Goal: Task Accomplishment & Management: Use online tool/utility

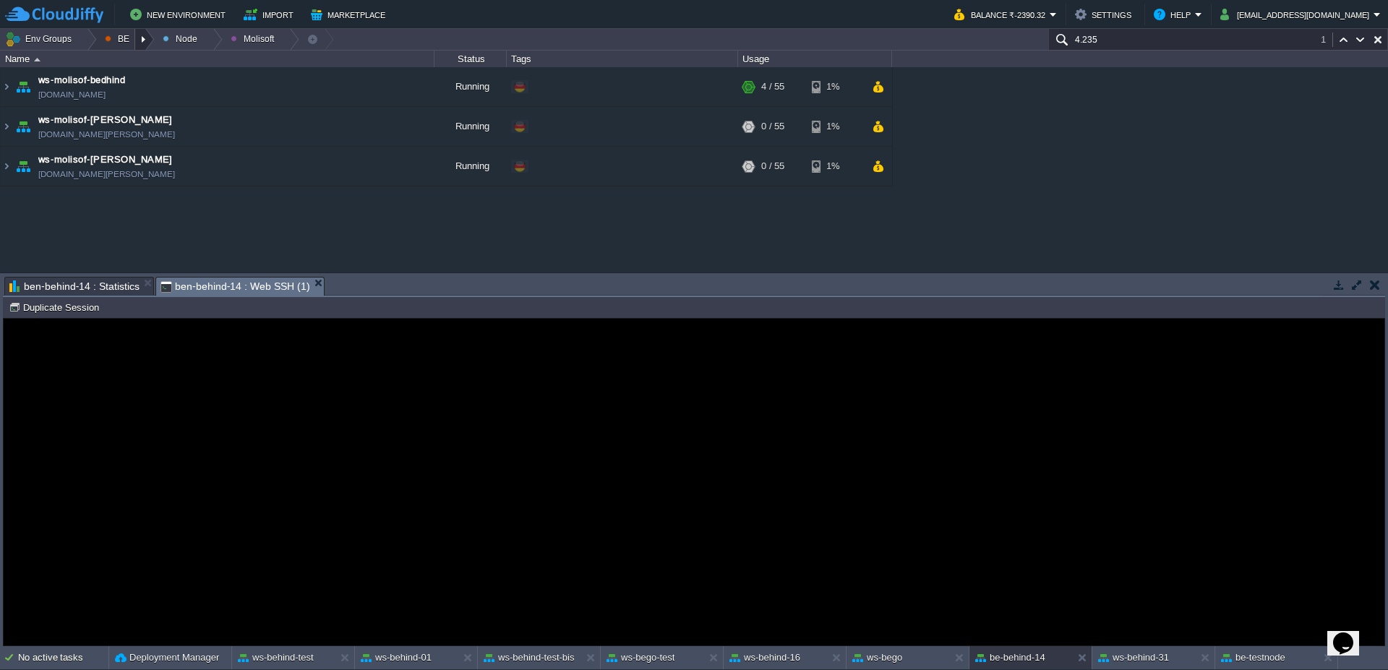
click at [143, 41] on div at bounding box center [145, 39] width 20 height 21
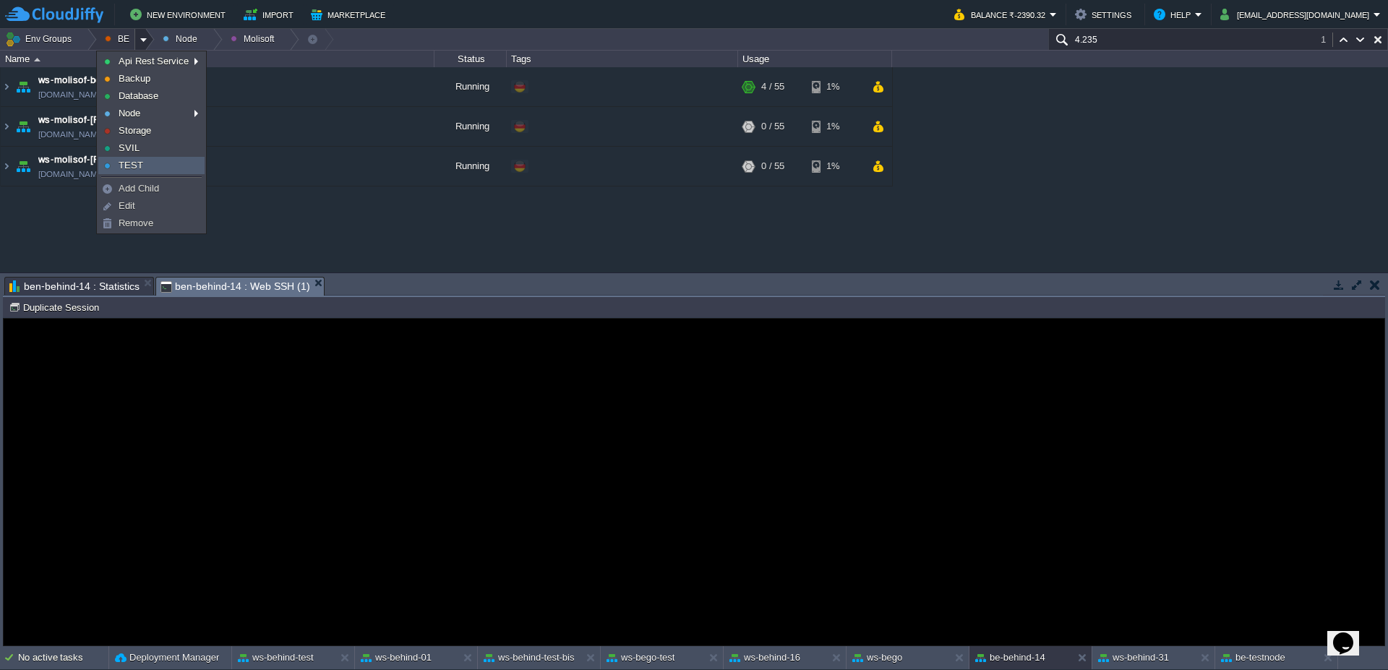
click at [149, 162] on link "TEST" at bounding box center [151, 166] width 105 height 16
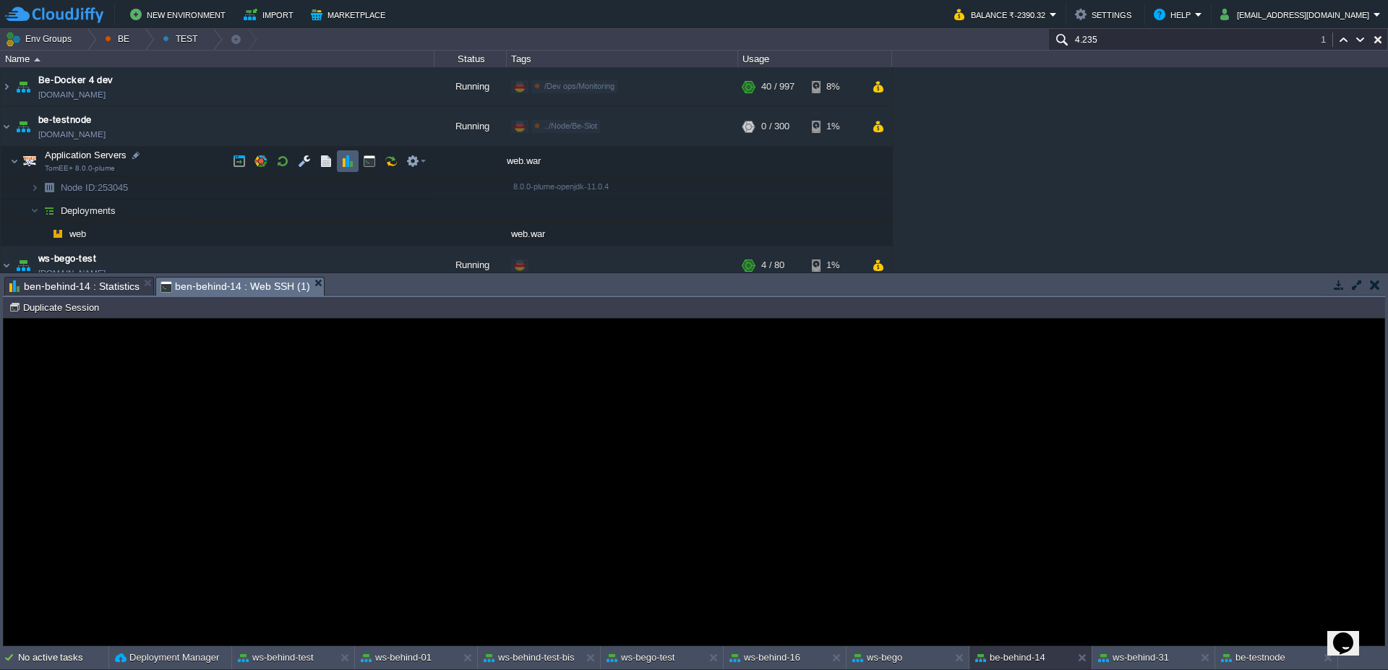
click at [345, 165] on button "button" at bounding box center [347, 161] width 13 height 13
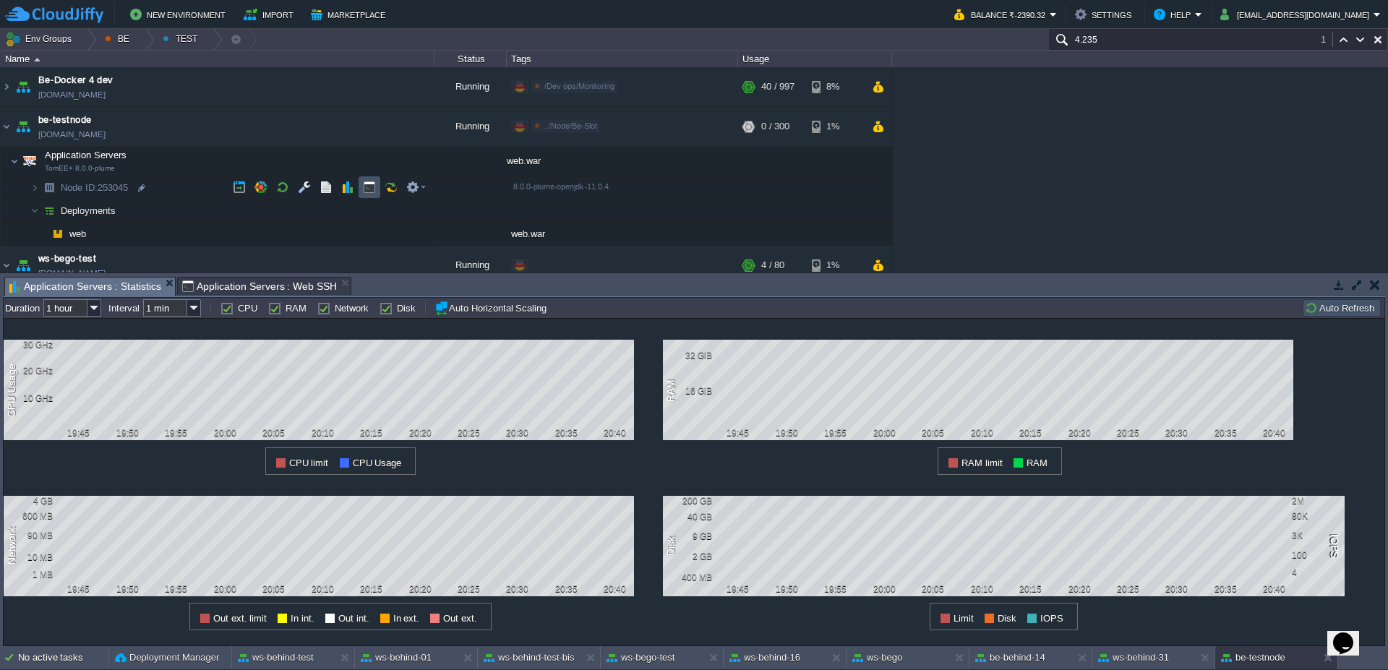
click at [364, 189] on button "button" at bounding box center [369, 187] width 13 height 13
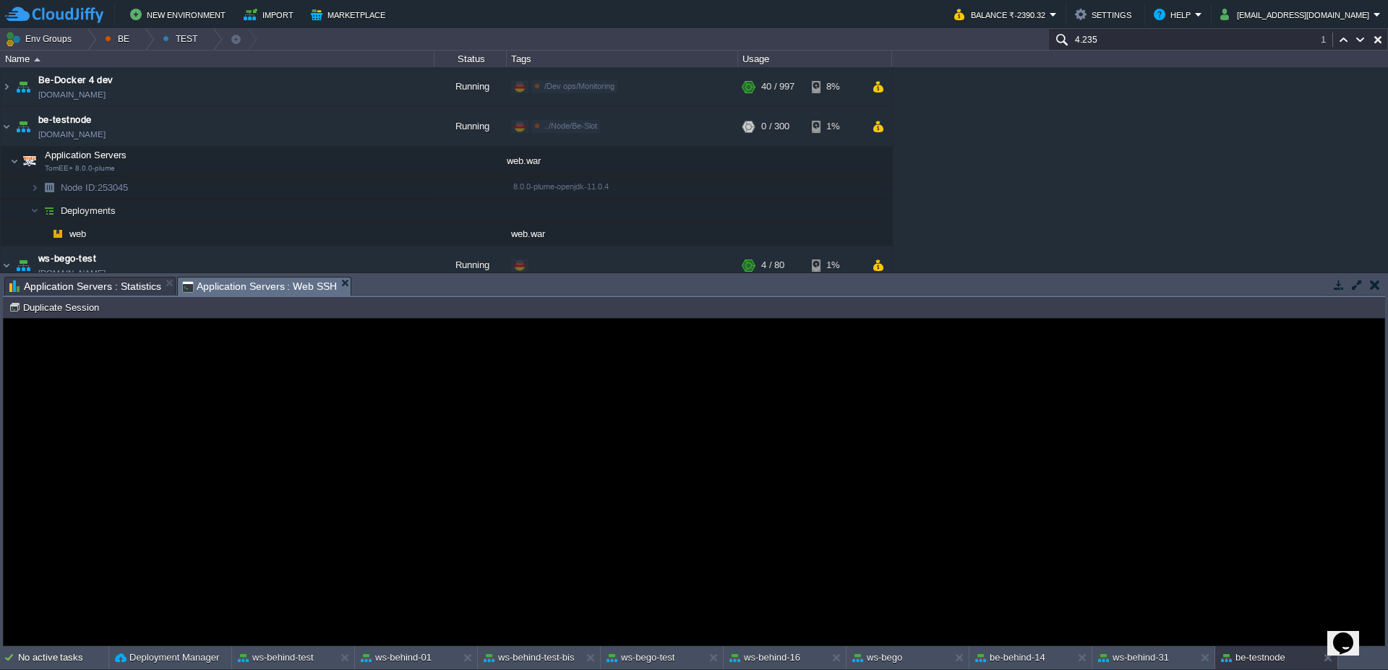
click at [130, 283] on span "Application Servers : Statistics" at bounding box center [85, 286] width 152 height 17
click at [205, 289] on span "Application Servers : Web SSH" at bounding box center [259, 287] width 155 height 18
drag, startPoint x: 39, startPoint y: 308, endPoint x: 198, endPoint y: 295, distance: 159.6
click at [37, 308] on button "Duplicate Session" at bounding box center [56, 307] width 95 height 13
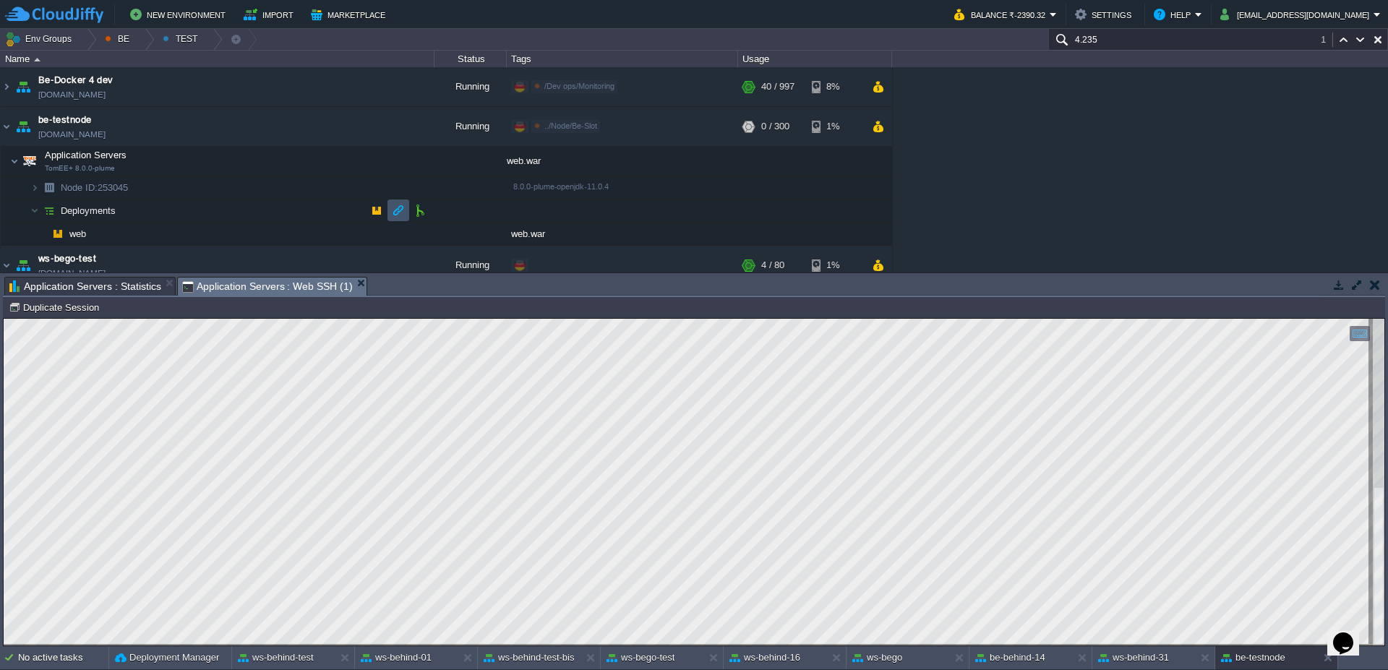
click at [392, 207] on button "button" at bounding box center [398, 210] width 13 height 13
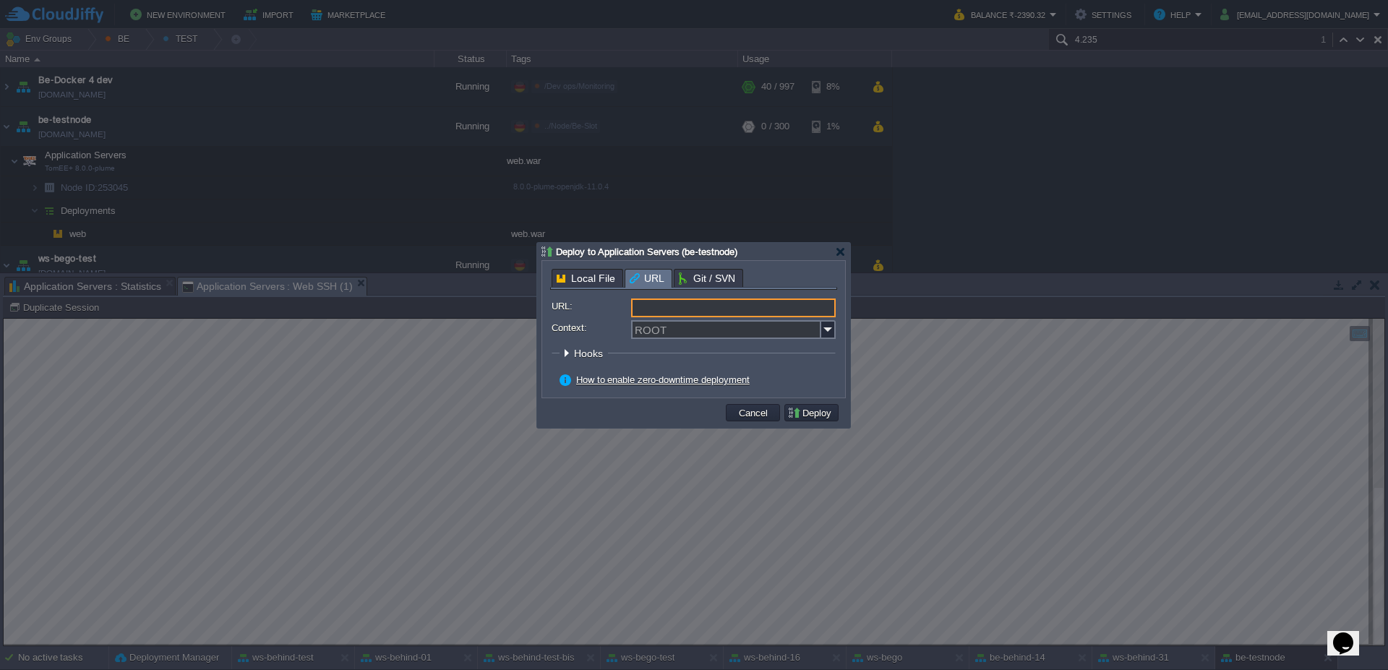
click at [783, 309] on input "URL:" at bounding box center [733, 308] width 205 height 19
type input "[URL][DOMAIN_NAME]"
click at [829, 328] on img at bounding box center [828, 329] width 14 height 19
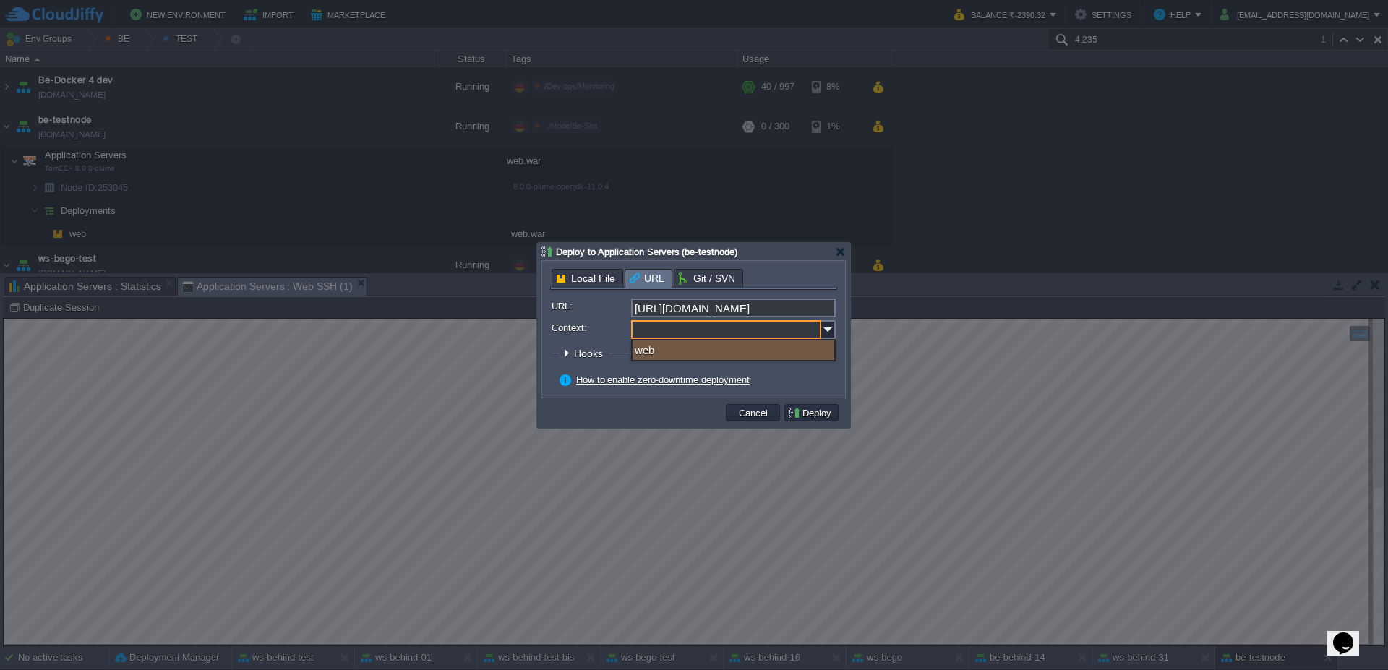
click at [756, 354] on div "web" at bounding box center [733, 350] width 202 height 20
type input "web"
click at [806, 374] on div "How to enable zero-downtime deployment" at bounding box center [697, 380] width 276 height 13
click at [651, 335] on input "web" at bounding box center [726, 329] width 190 height 19
click at [639, 329] on input "web" at bounding box center [726, 329] width 190 height 19
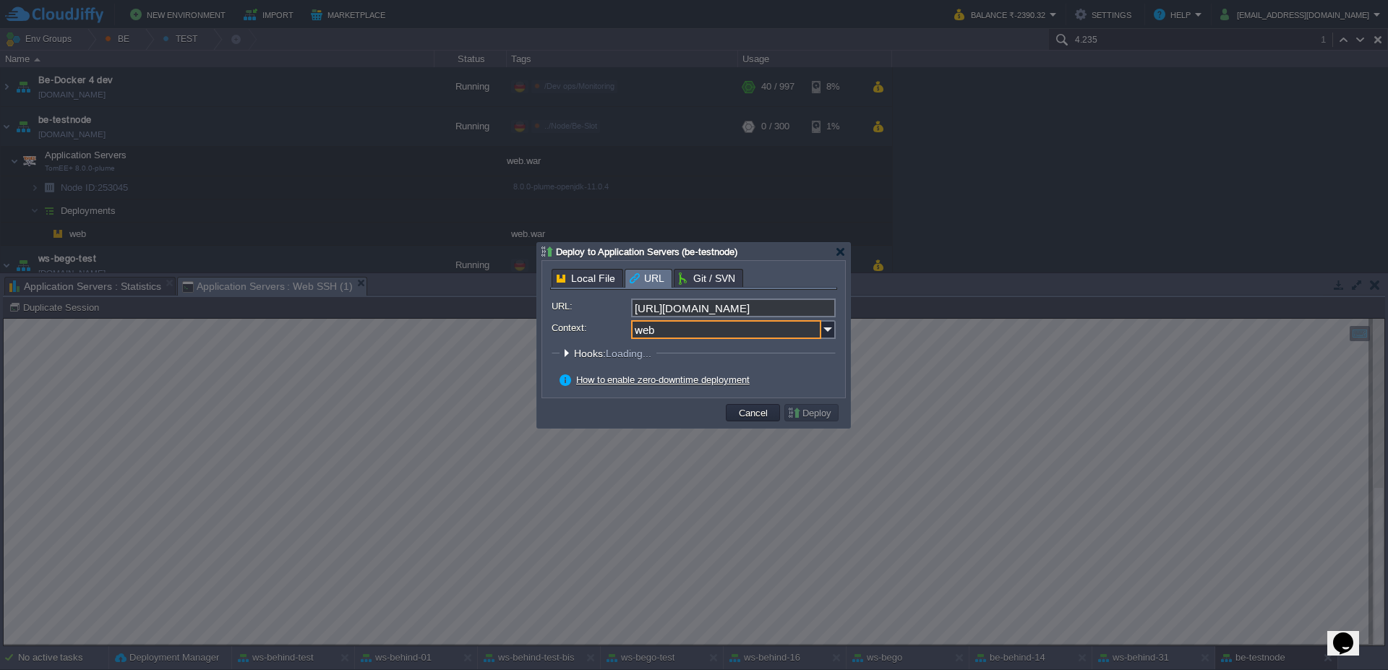
click at [807, 381] on div "How to enable zero-downtime deployment" at bounding box center [697, 380] width 276 height 13
click at [811, 415] on button "Deploy" at bounding box center [811, 412] width 48 height 13
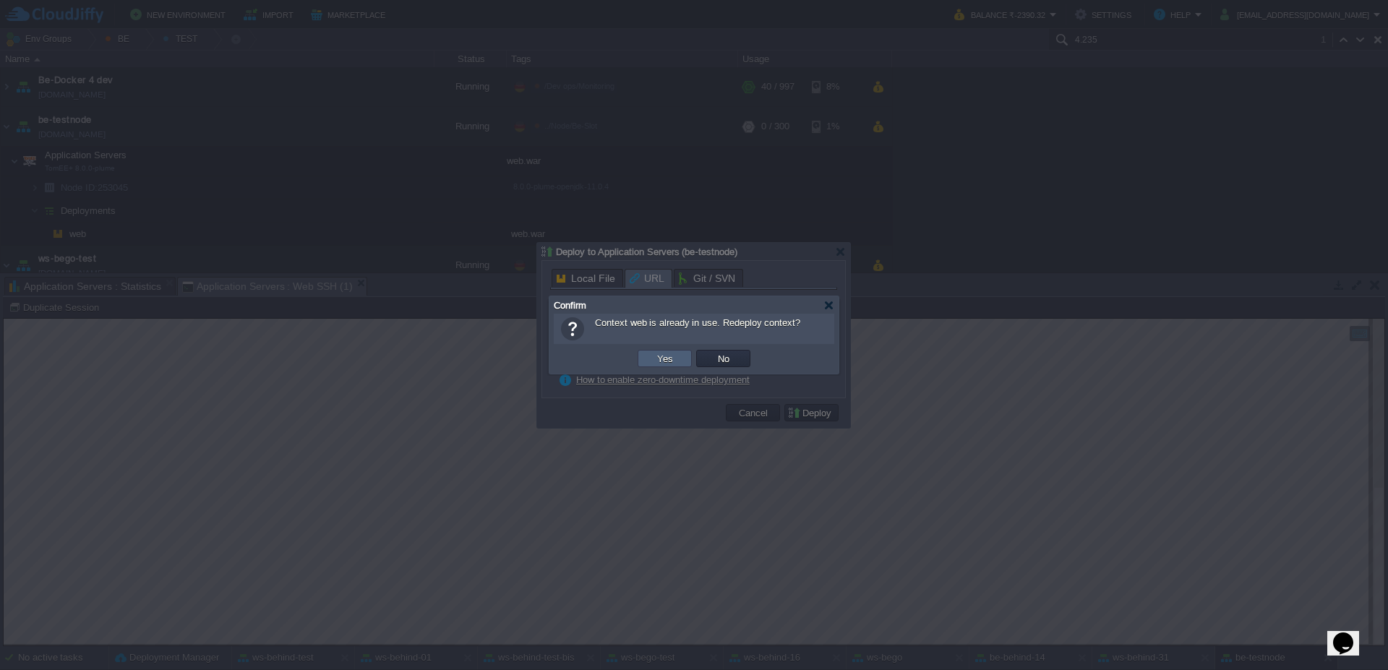
click at [656, 359] on button "Yes" at bounding box center [665, 358] width 25 height 13
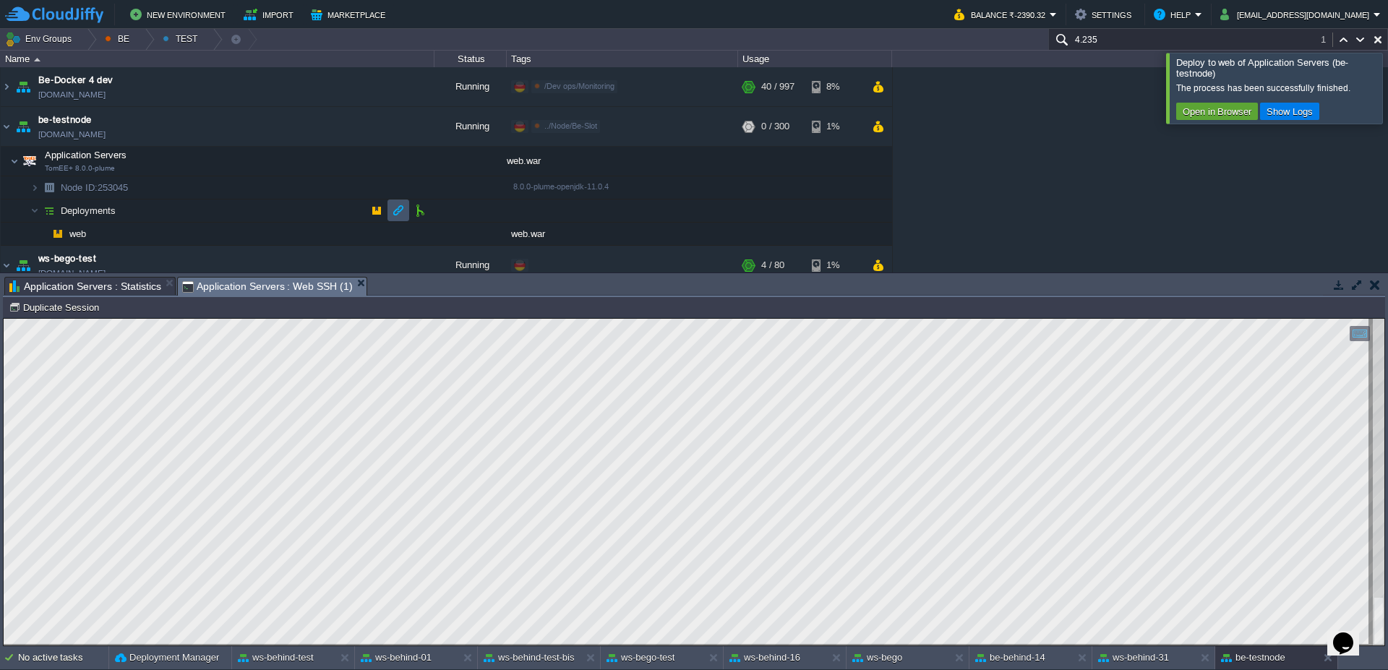
click at [397, 207] on button "button" at bounding box center [398, 210] width 13 height 13
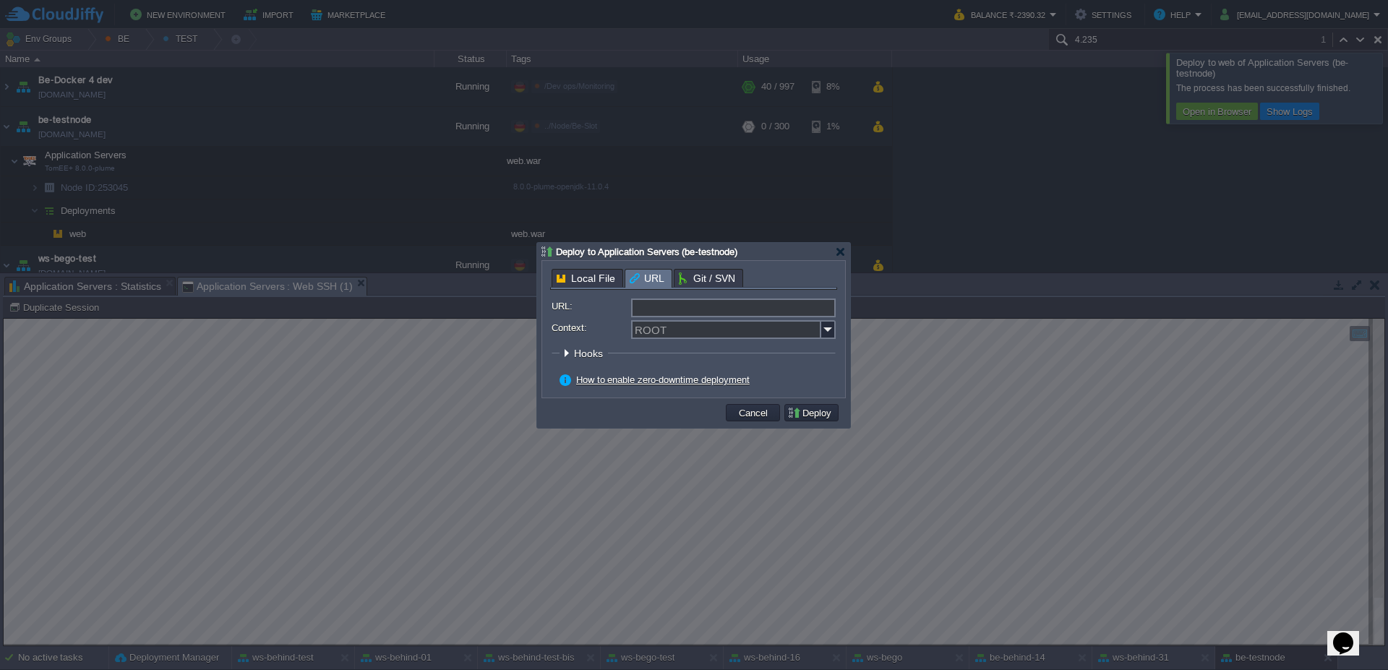
click at [676, 309] on input "URL:" at bounding box center [733, 308] width 205 height 19
type input "[URL][DOMAIN_NAME]"
click at [824, 332] on img at bounding box center [828, 329] width 14 height 19
click at [697, 351] on div "web" at bounding box center [733, 350] width 202 height 20
type input "web"
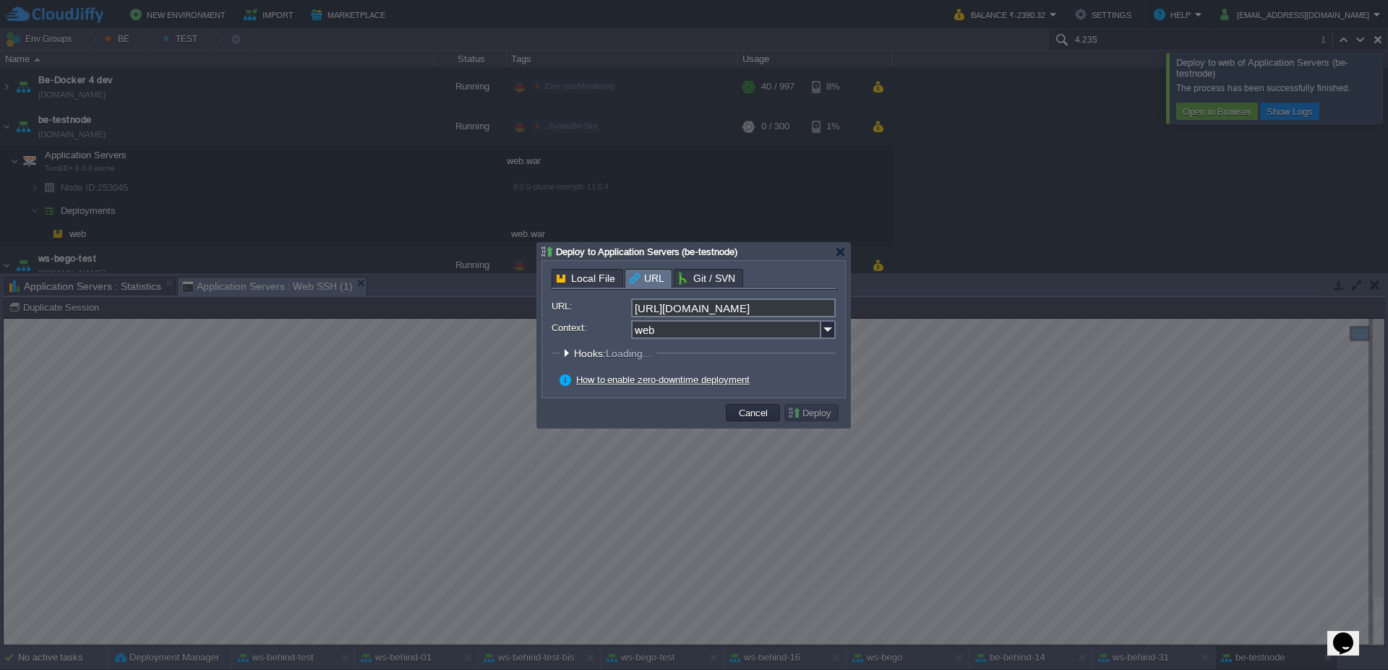
click at [807, 378] on div "How to enable zero-downtime deployment" at bounding box center [697, 380] width 276 height 13
click at [801, 414] on button "Deploy" at bounding box center [811, 412] width 48 height 13
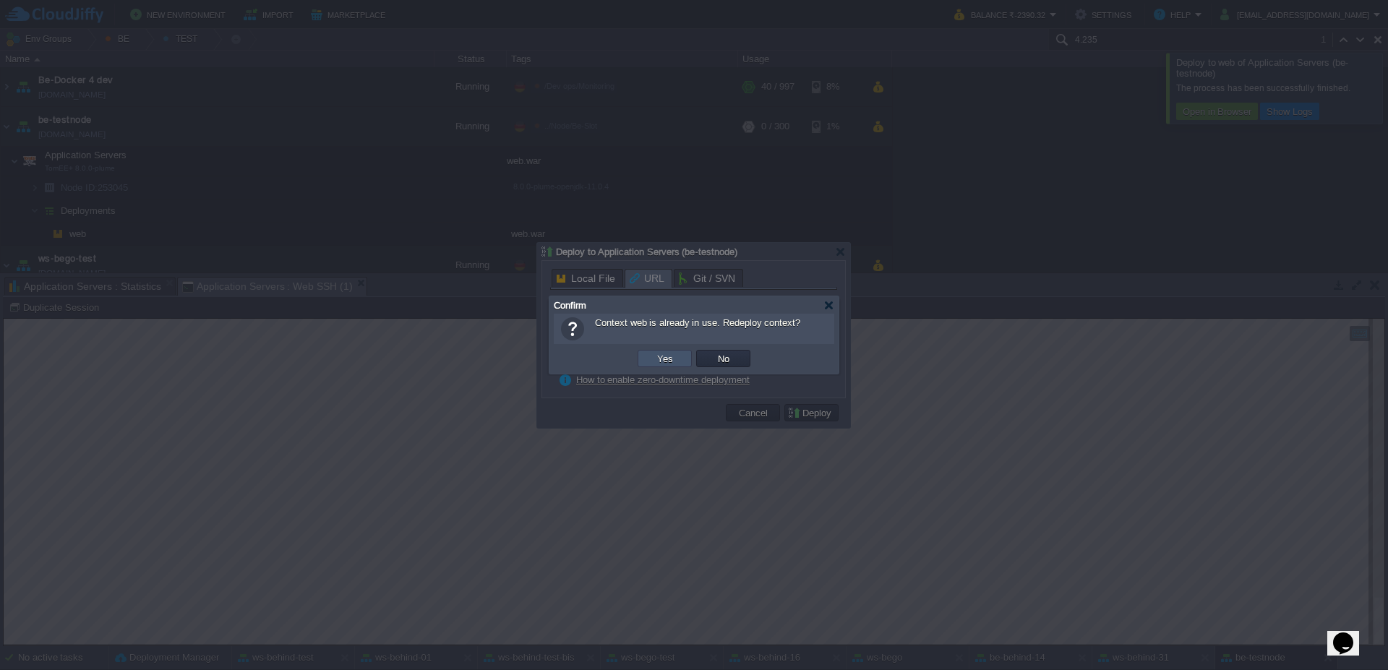
click at [666, 362] on button "Yes" at bounding box center [665, 358] width 25 height 13
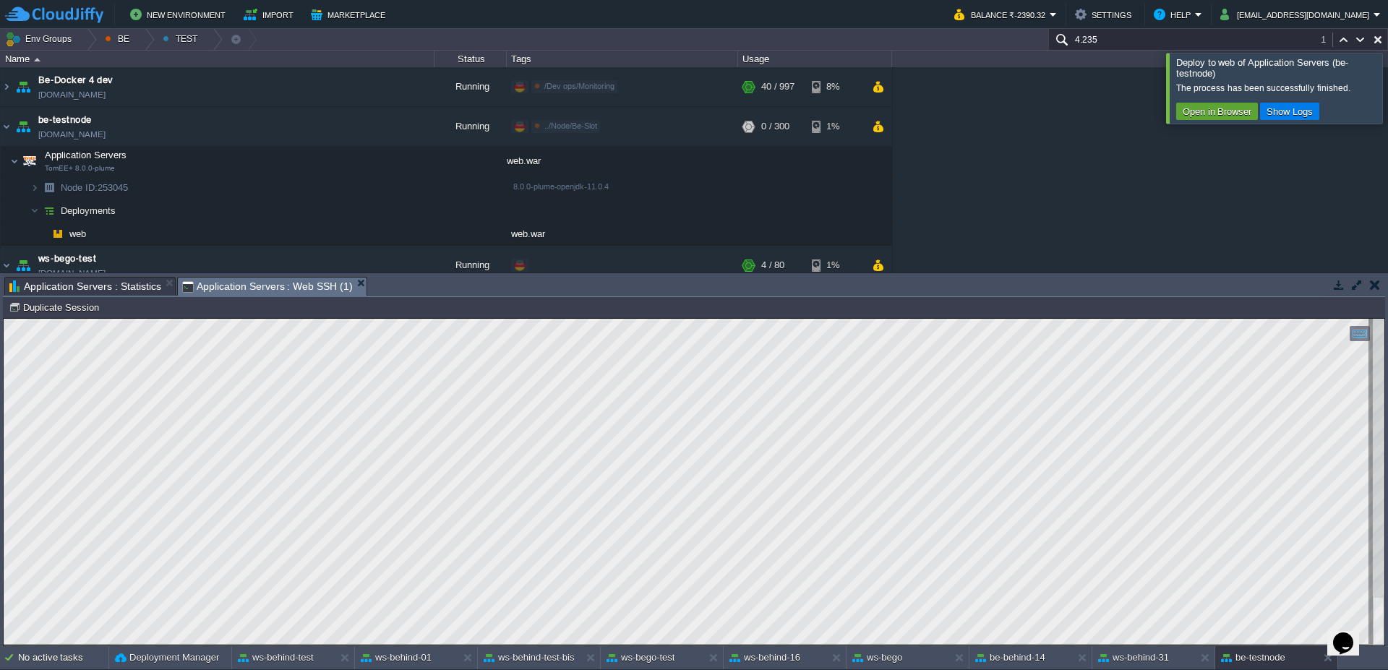
click at [1387, 108] on div at bounding box center [1405, 88] width 0 height 70
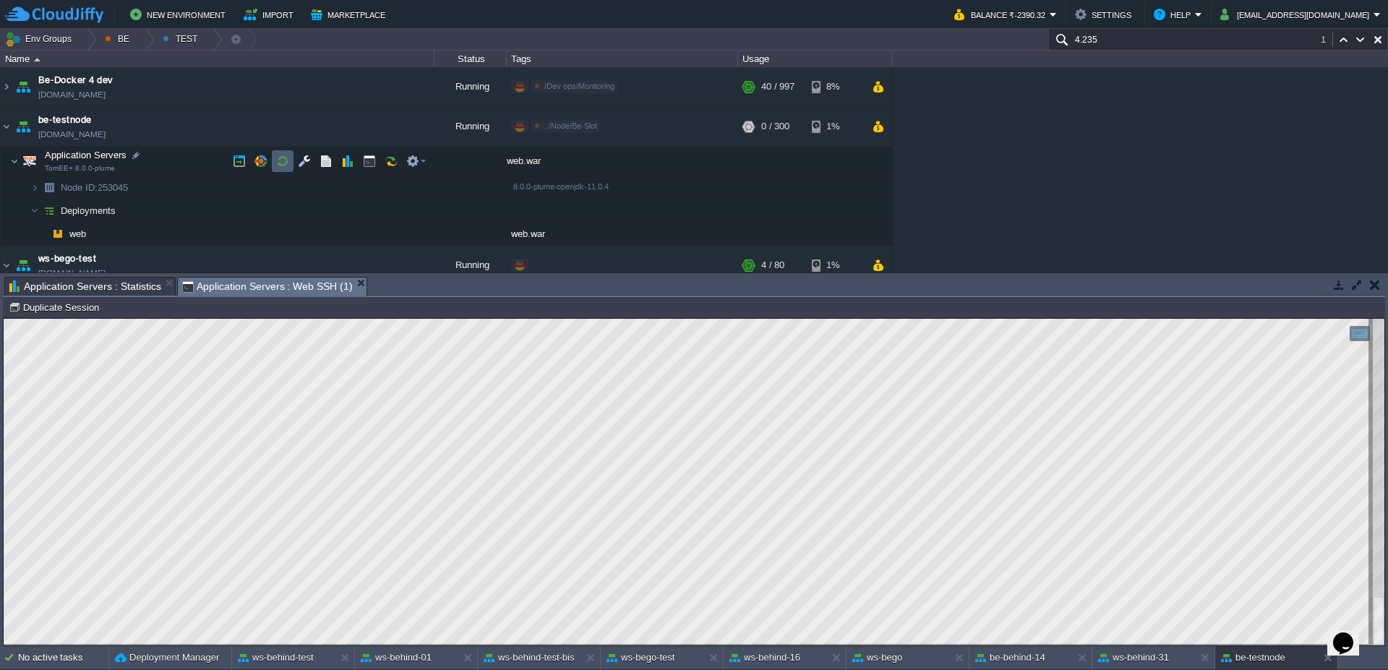
click at [289, 163] on td at bounding box center [283, 161] width 22 height 22
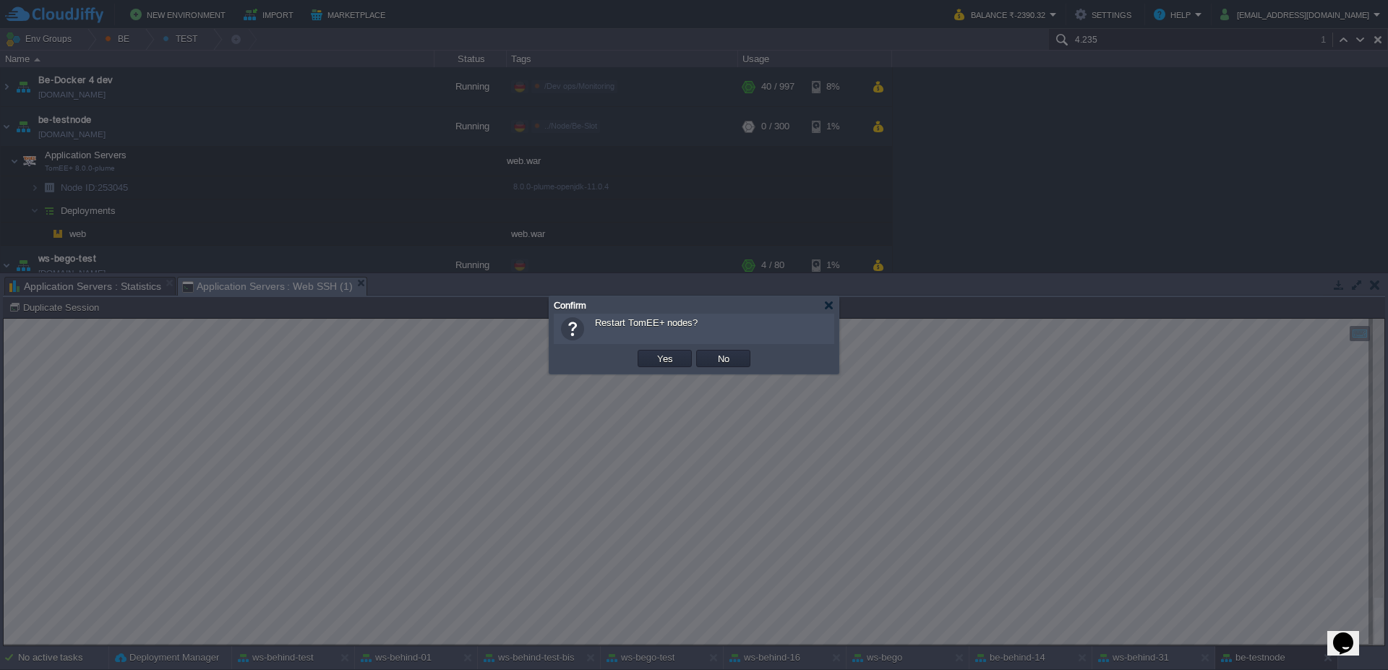
click at [645, 367] on td "Yes" at bounding box center [664, 359] width 59 height 22
click at [649, 361] on td "Yes" at bounding box center [665, 358] width 54 height 17
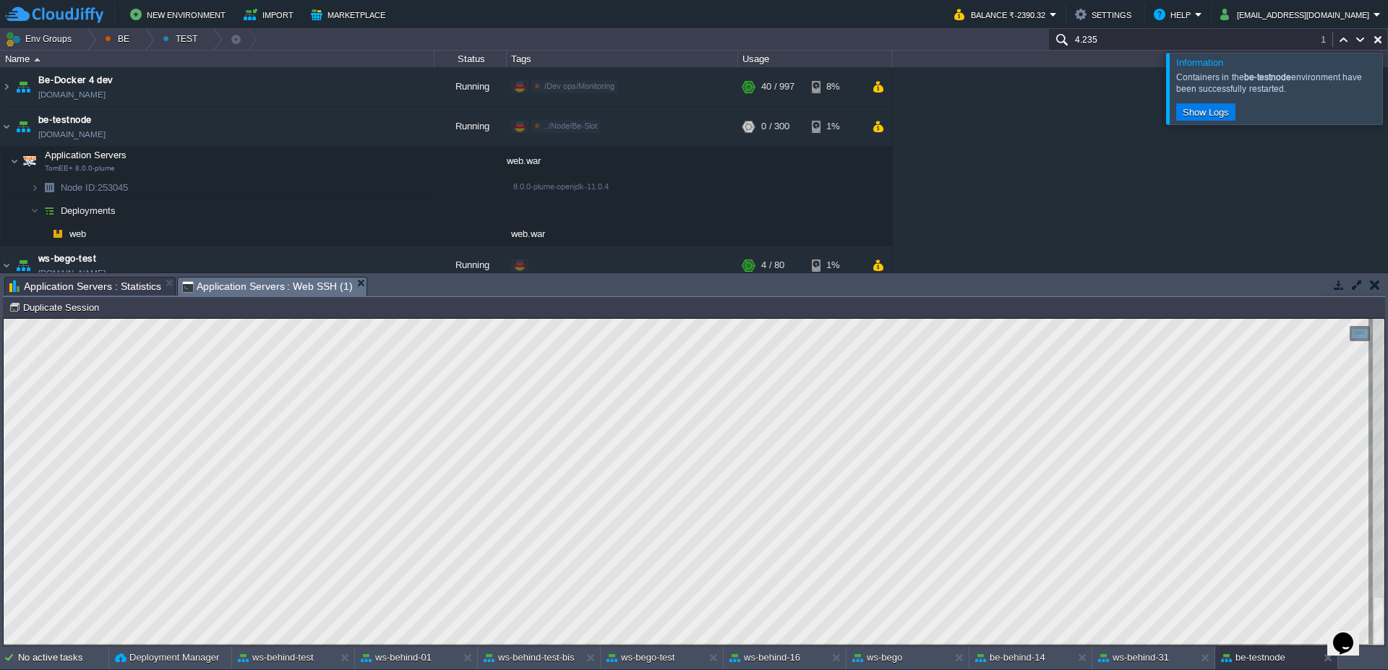
click at [1387, 86] on div at bounding box center [1405, 88] width 0 height 71
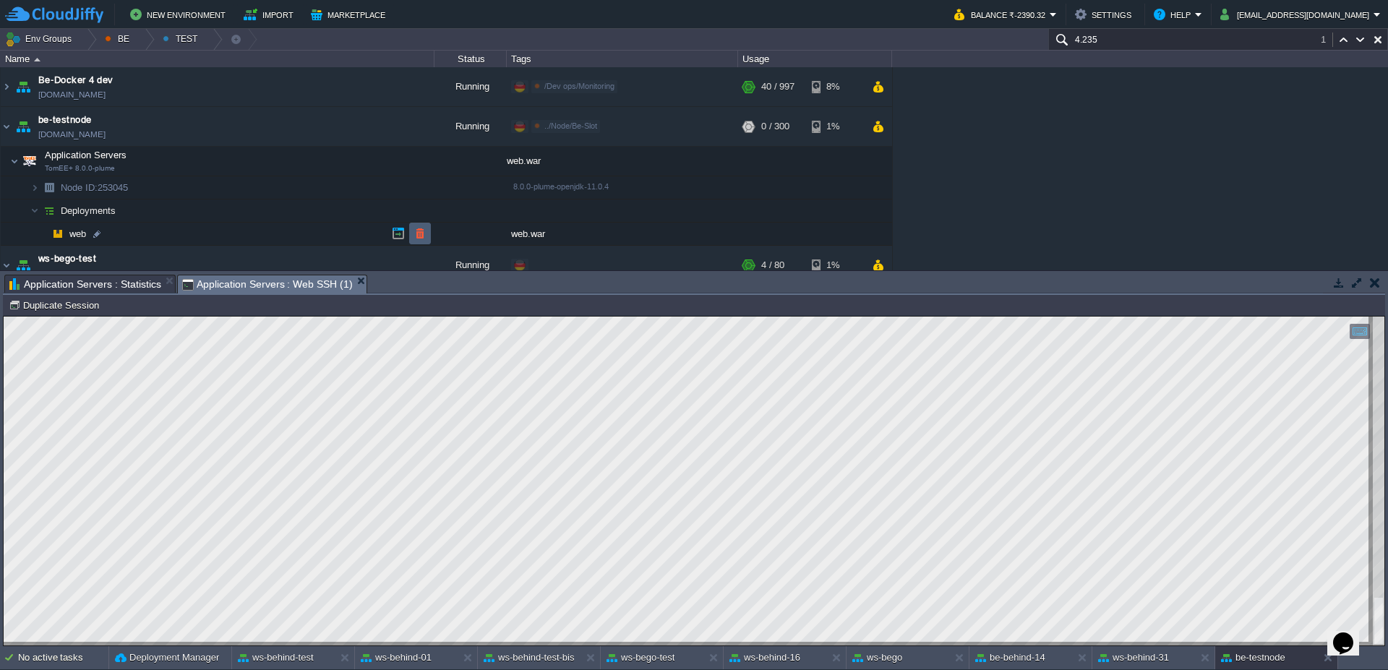
click at [420, 235] on button "button" at bounding box center [419, 233] width 13 height 13
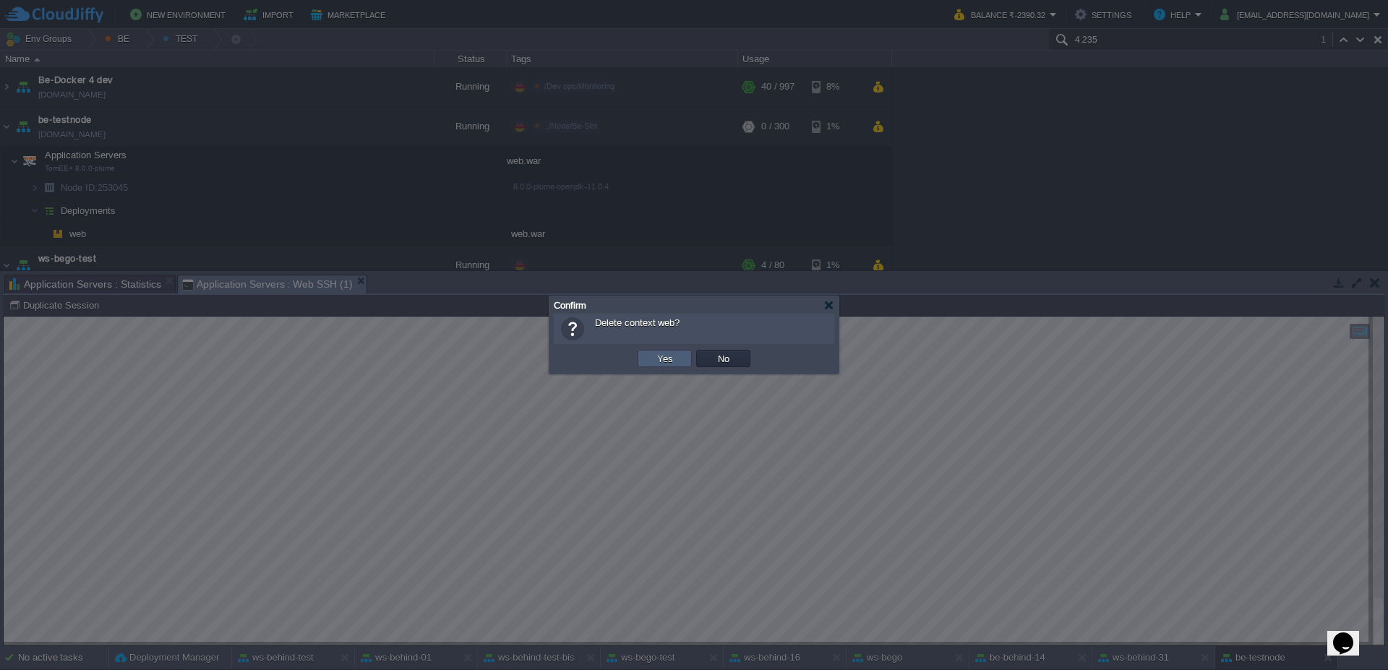
click at [667, 365] on td "Yes" at bounding box center [665, 358] width 54 height 17
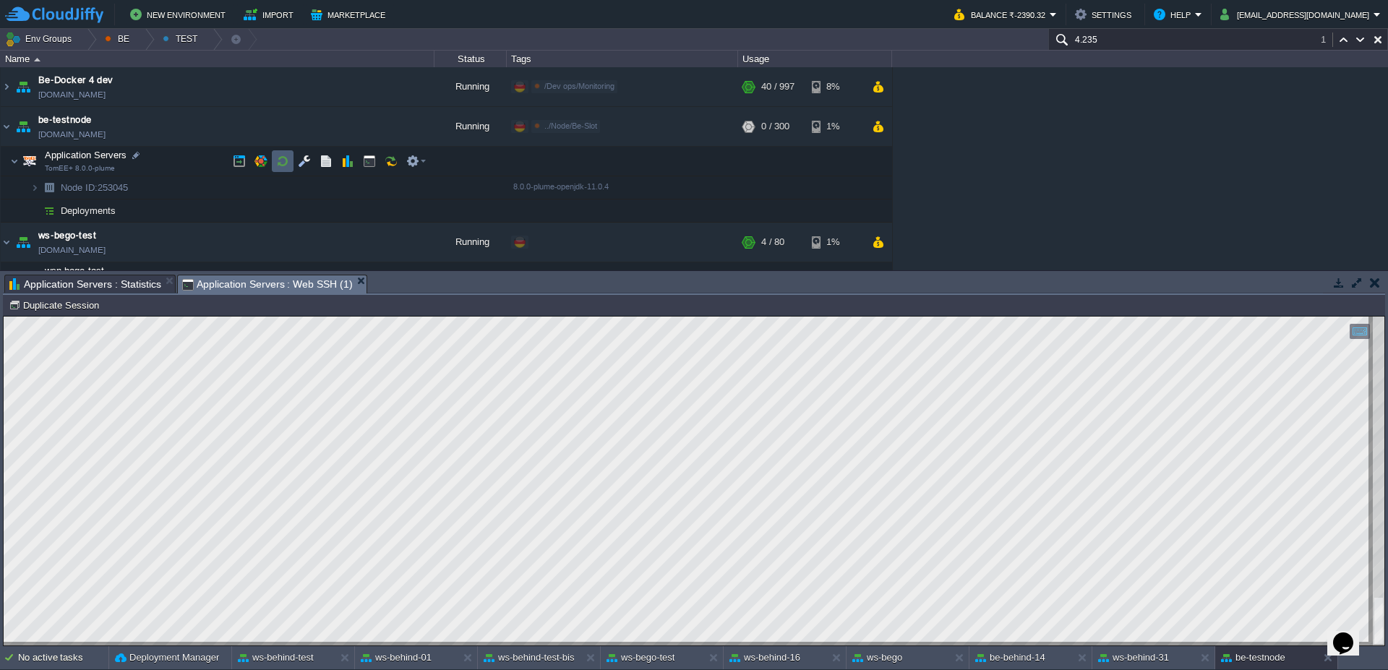
click at [272, 165] on td at bounding box center [283, 161] width 22 height 22
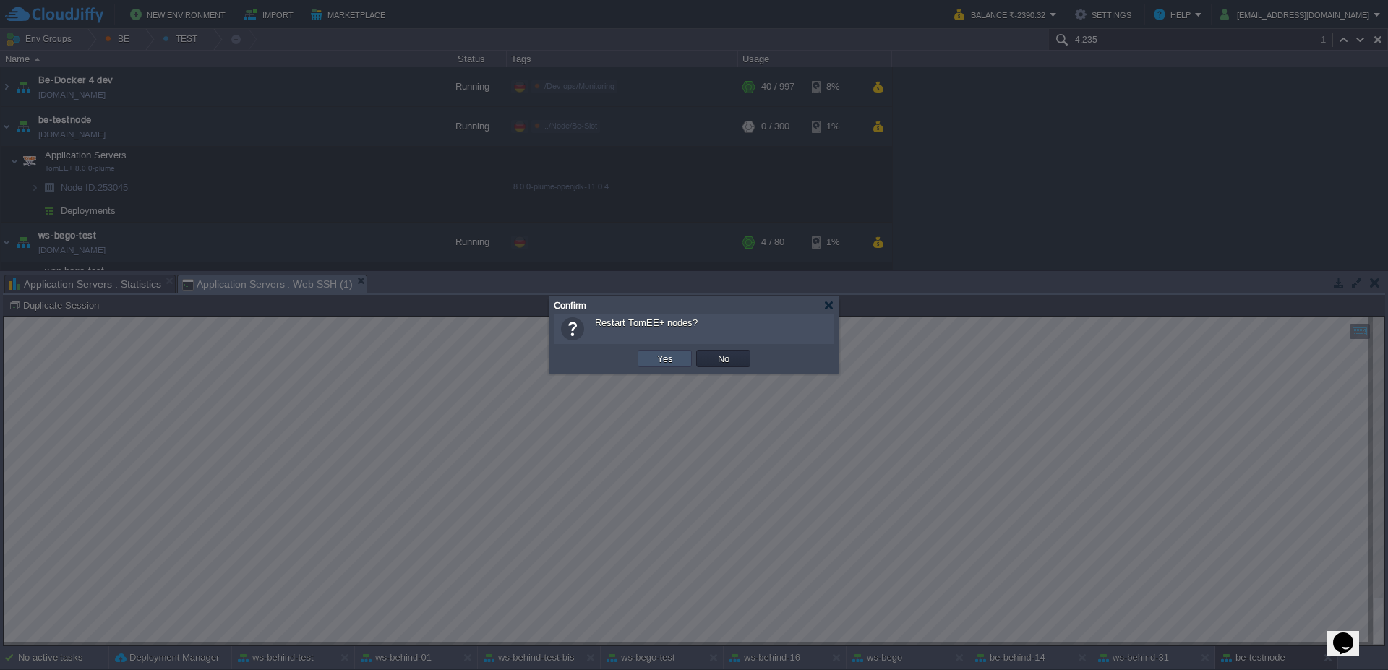
click at [665, 358] on button "Yes" at bounding box center [665, 358] width 25 height 13
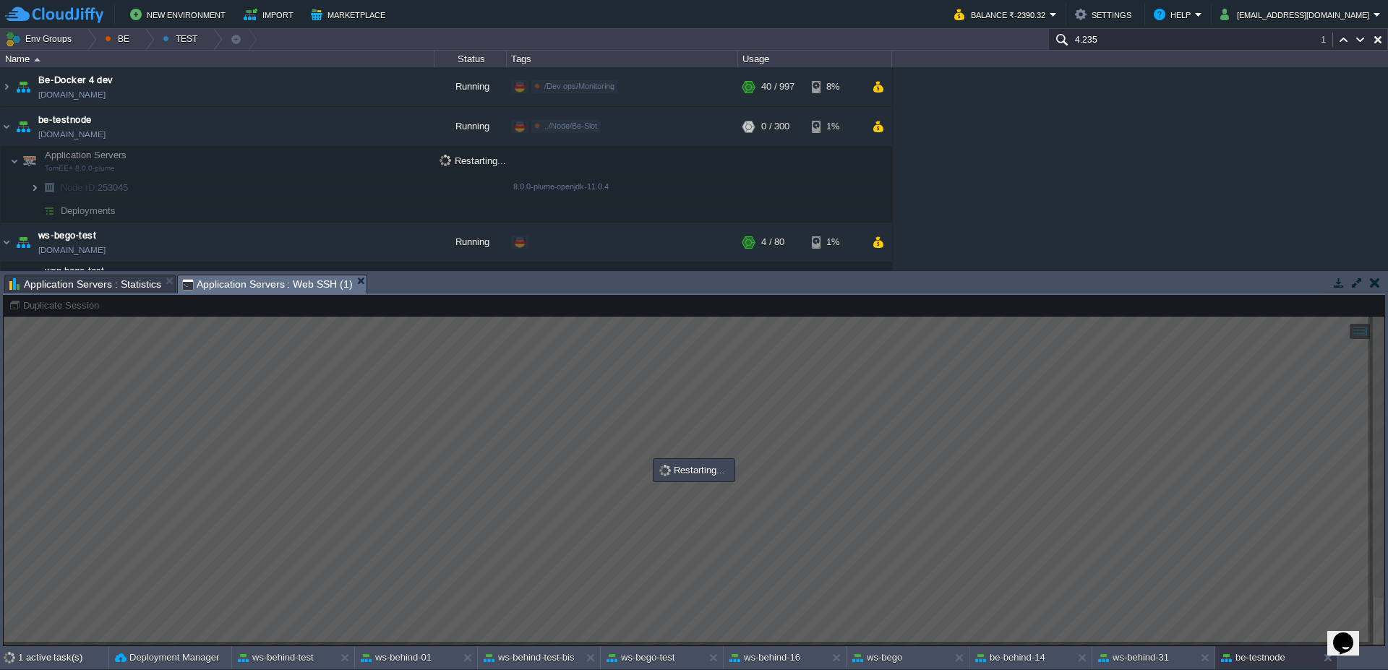
click at [32, 189] on img at bounding box center [34, 187] width 9 height 22
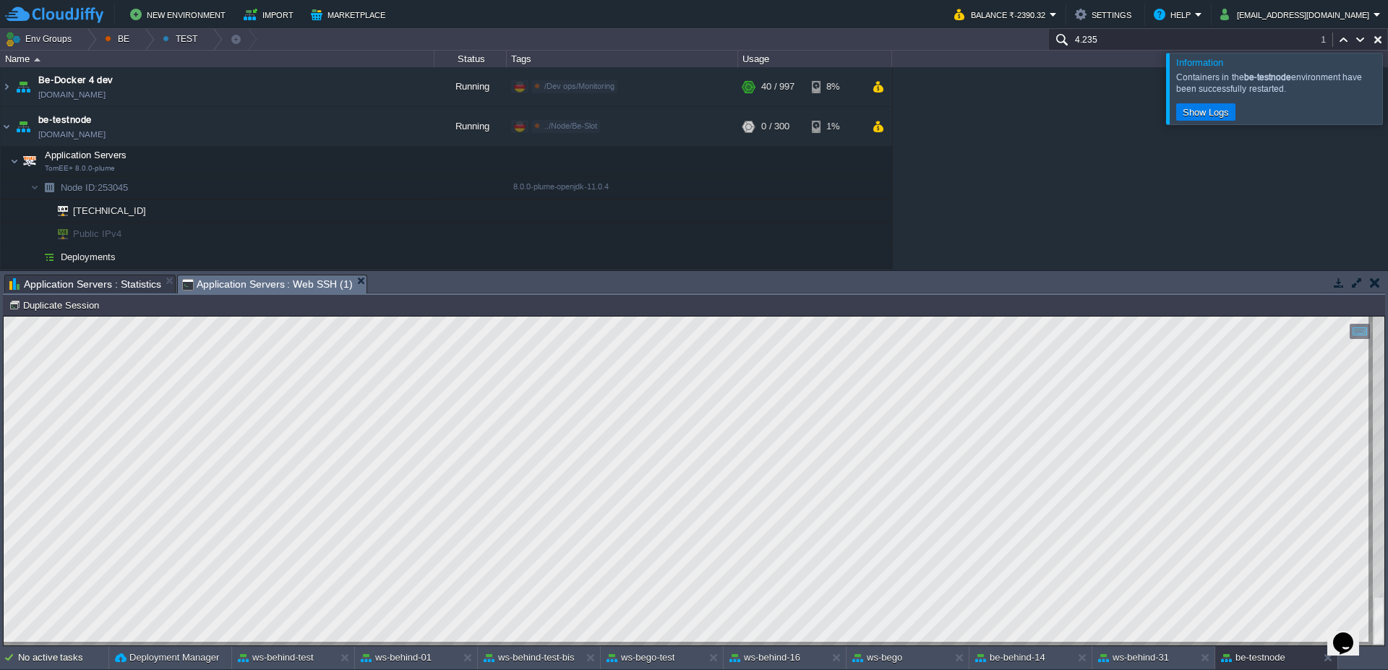
click at [1387, 86] on div at bounding box center [1405, 88] width 0 height 71
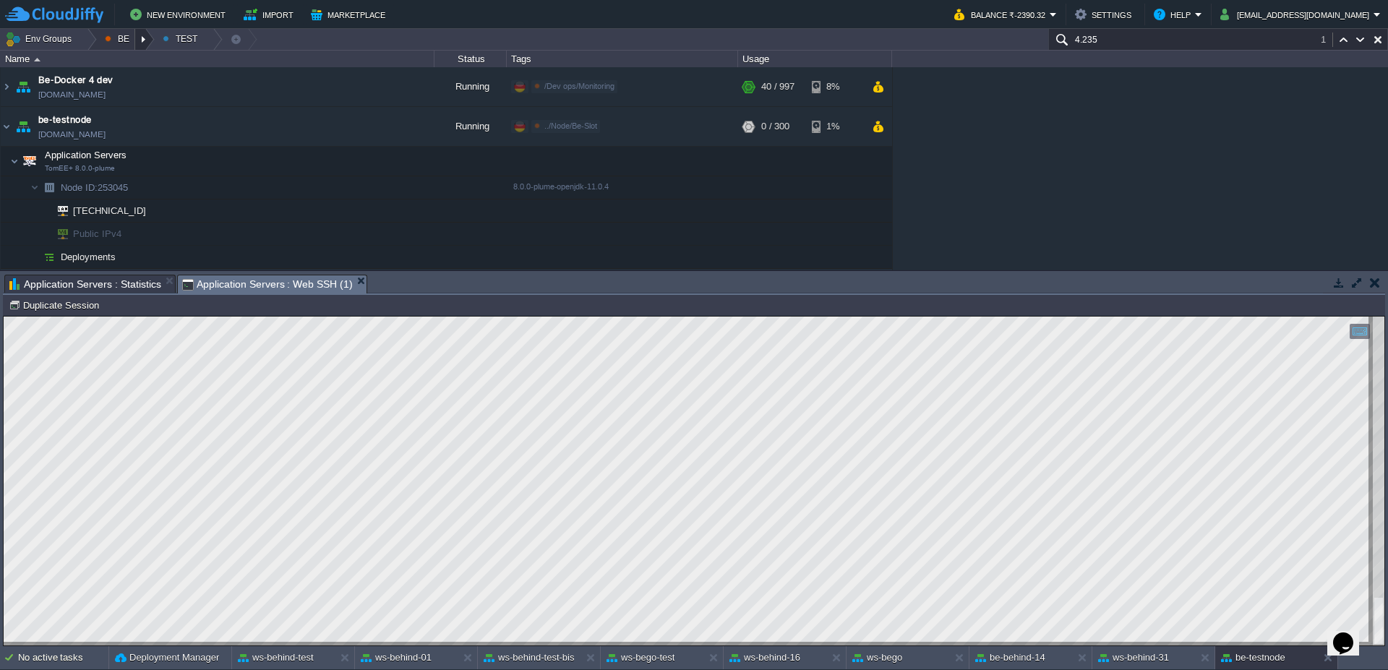
click at [145, 42] on div at bounding box center [145, 39] width 20 height 21
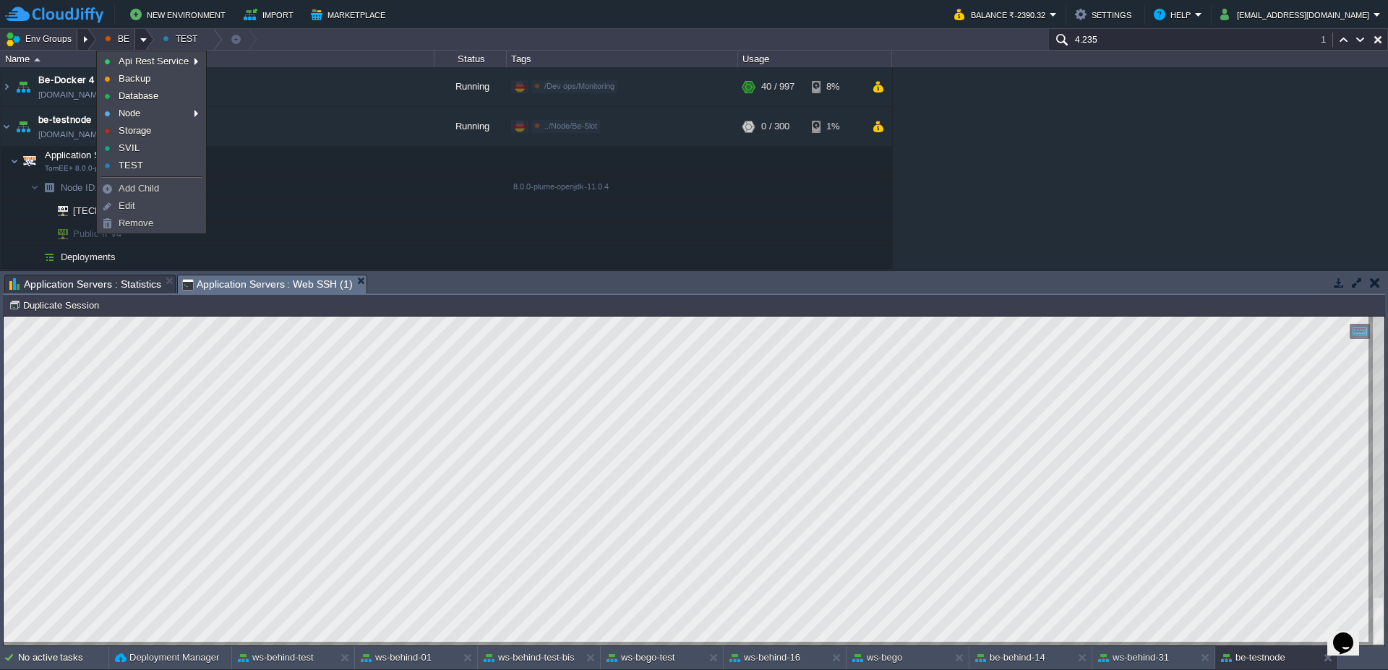
click at [83, 34] on div at bounding box center [87, 39] width 20 height 21
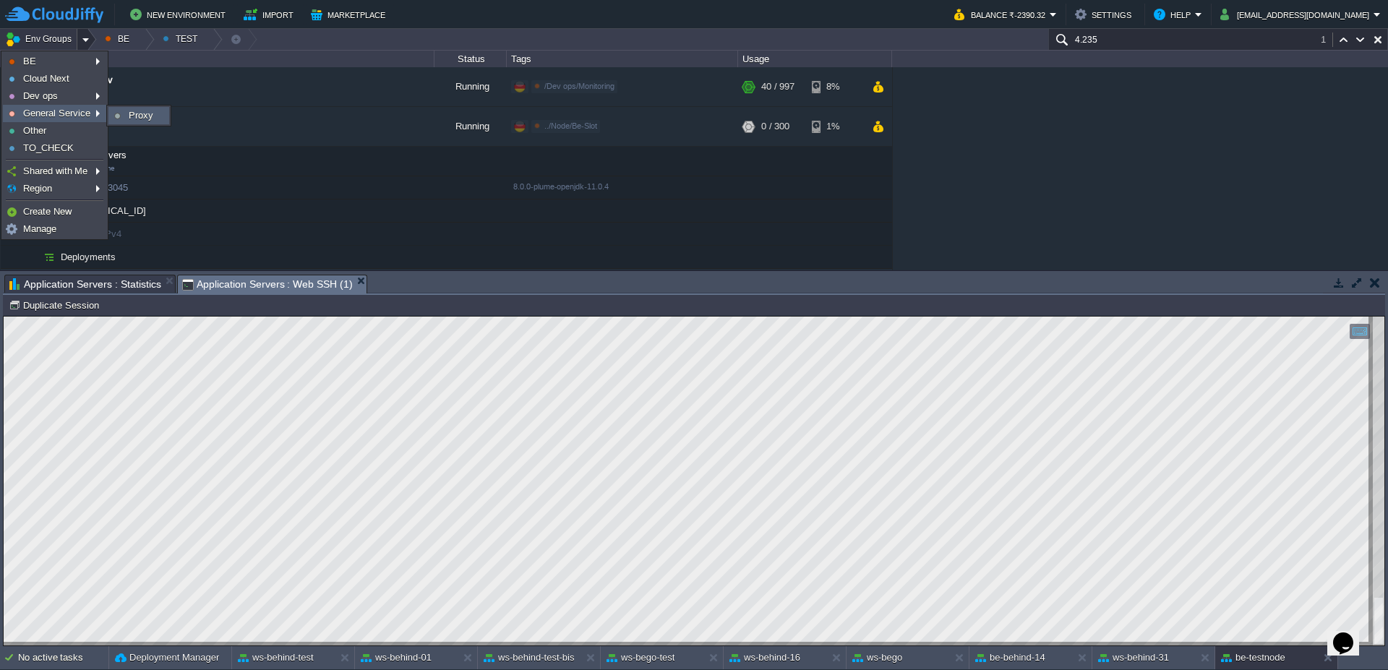
click at [158, 114] on link "Proxy" at bounding box center [138, 116] width 59 height 16
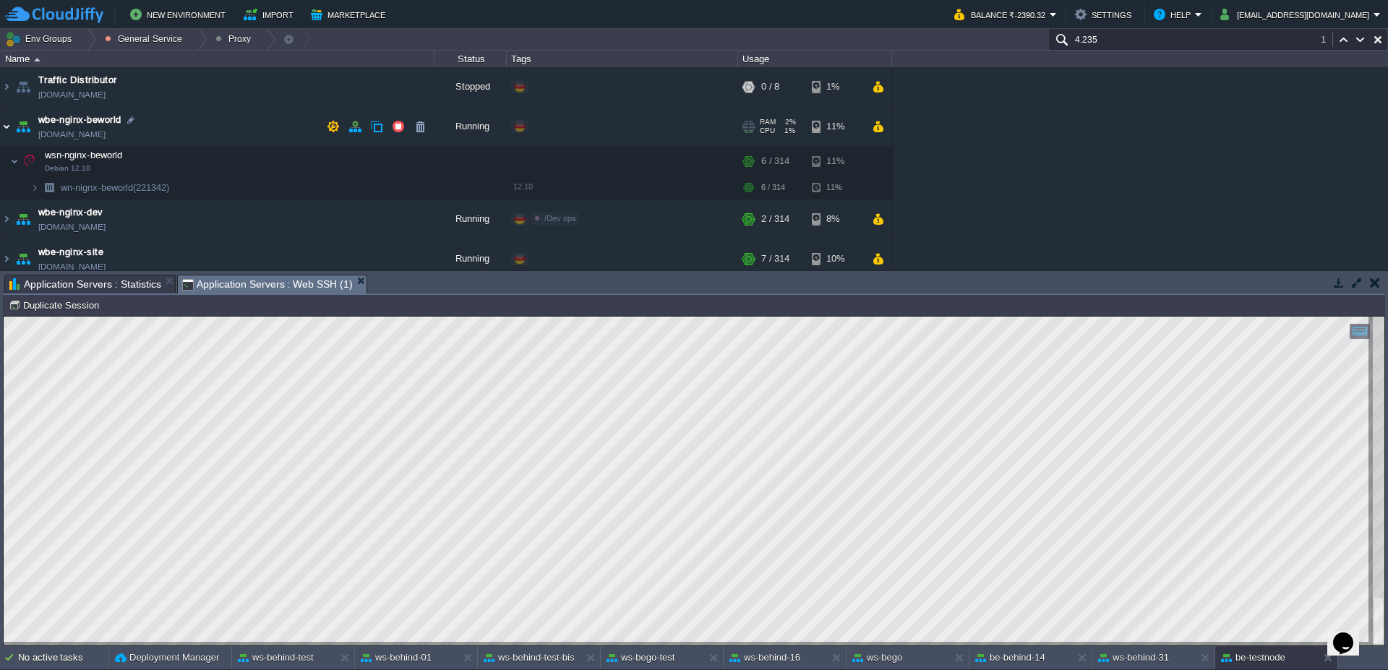
click at [7, 137] on img at bounding box center [7, 126] width 12 height 39
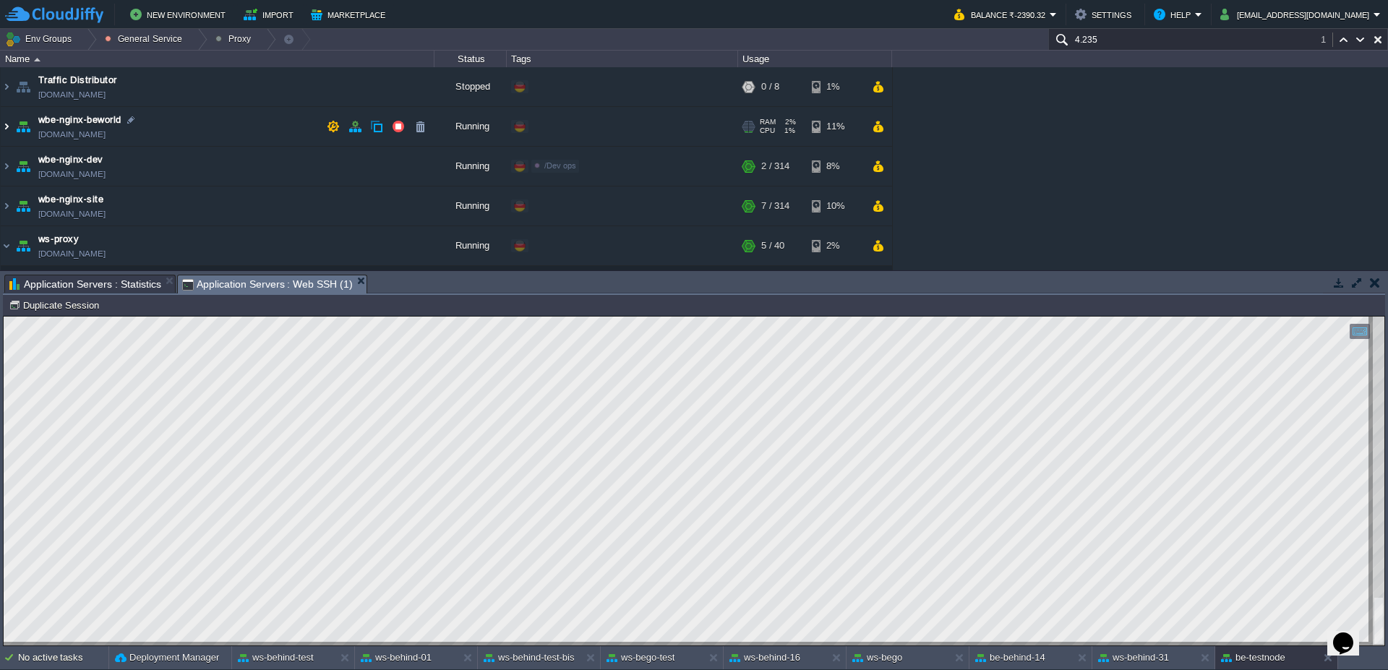
click at [6, 136] on img at bounding box center [7, 126] width 12 height 39
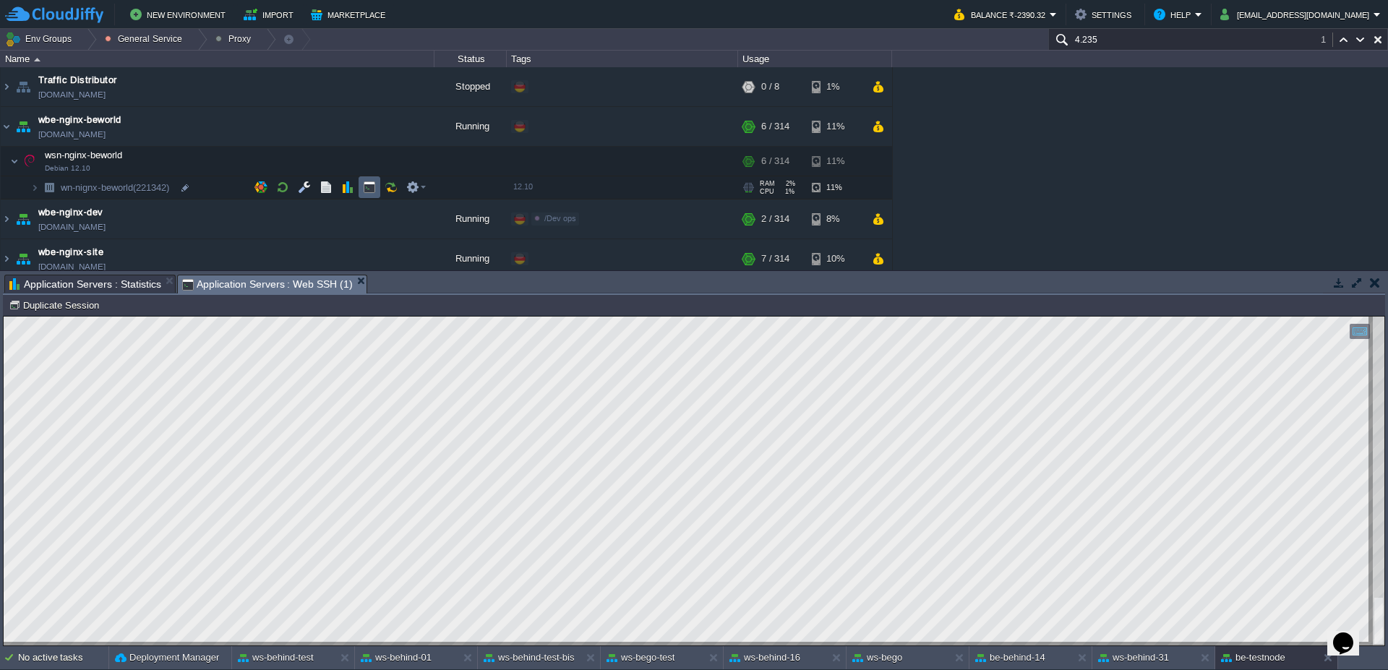
click at [365, 194] on td at bounding box center [370, 187] width 22 height 22
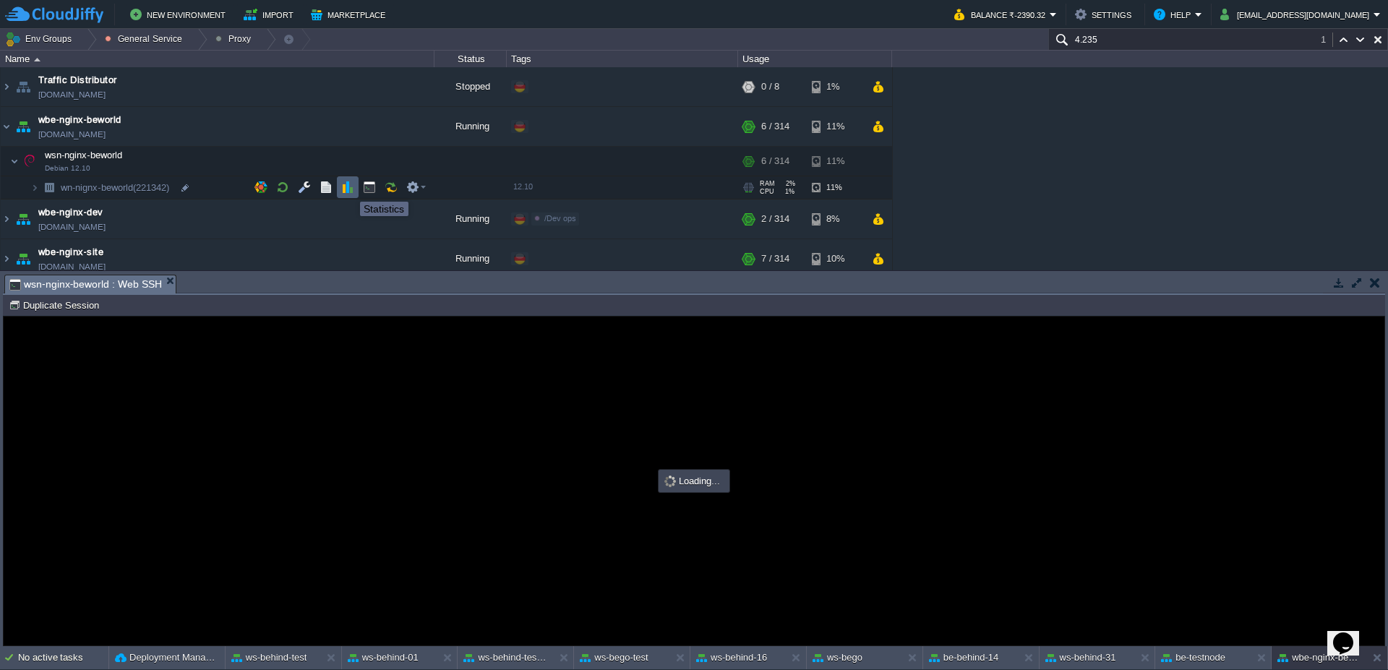
type input "#000000"
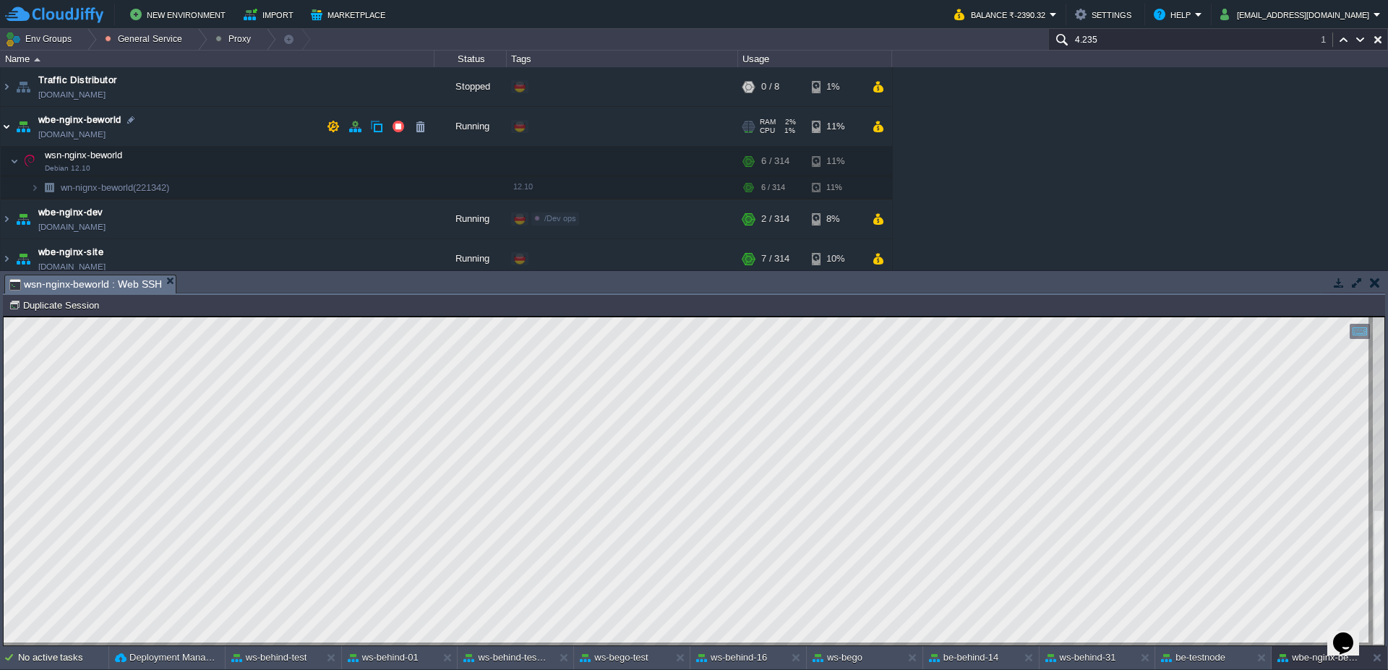
click at [7, 129] on img at bounding box center [7, 126] width 12 height 39
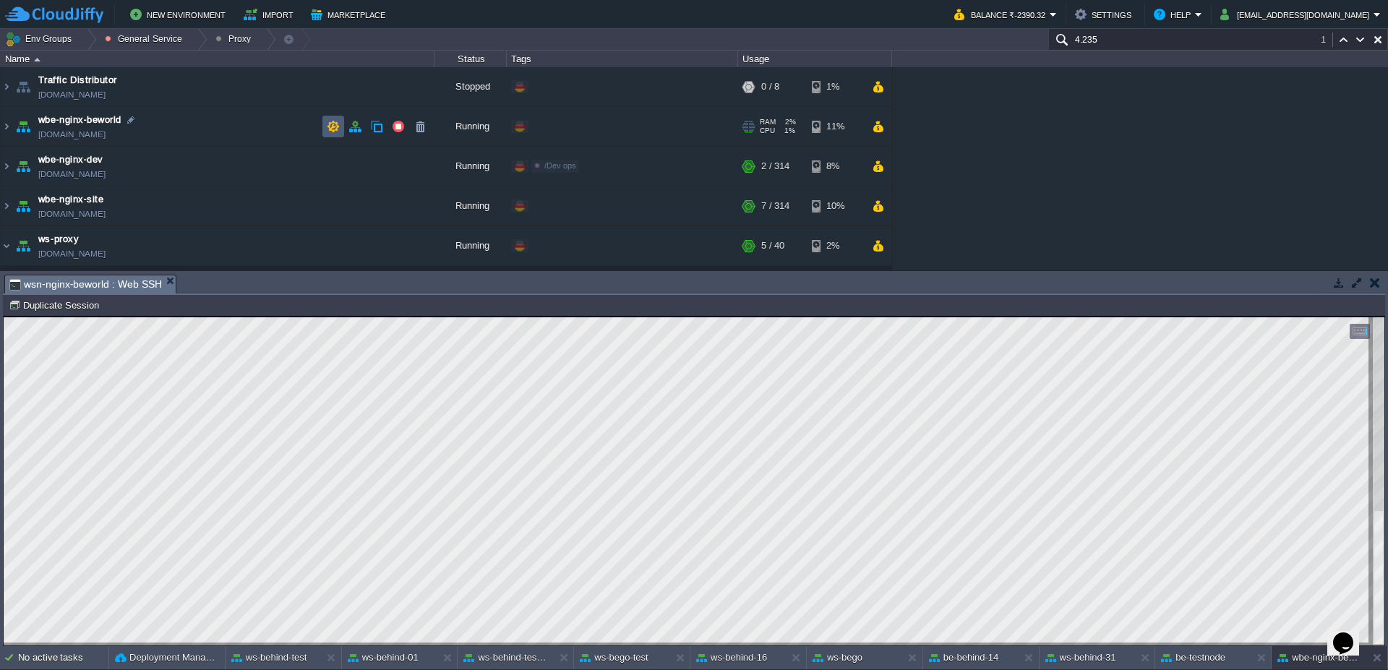
click at [327, 134] on td at bounding box center [333, 127] width 22 height 22
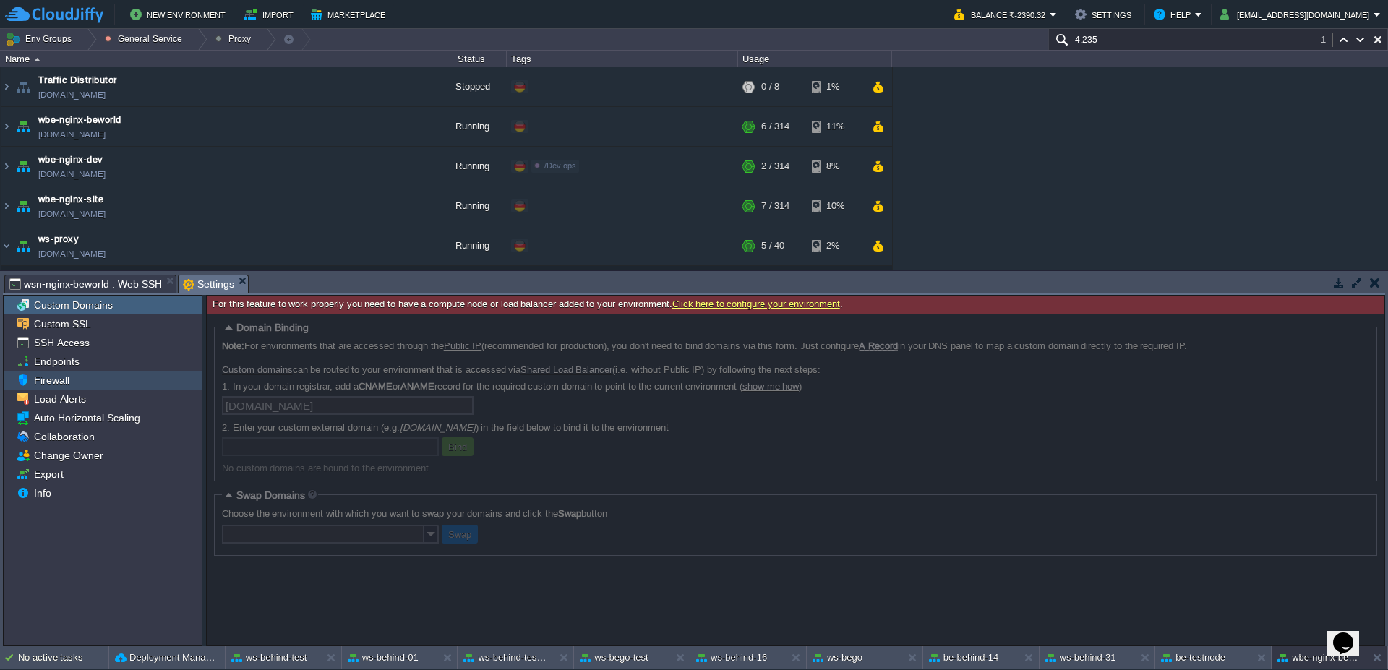
click at [48, 382] on span "Firewall" at bounding box center [51, 380] width 40 height 13
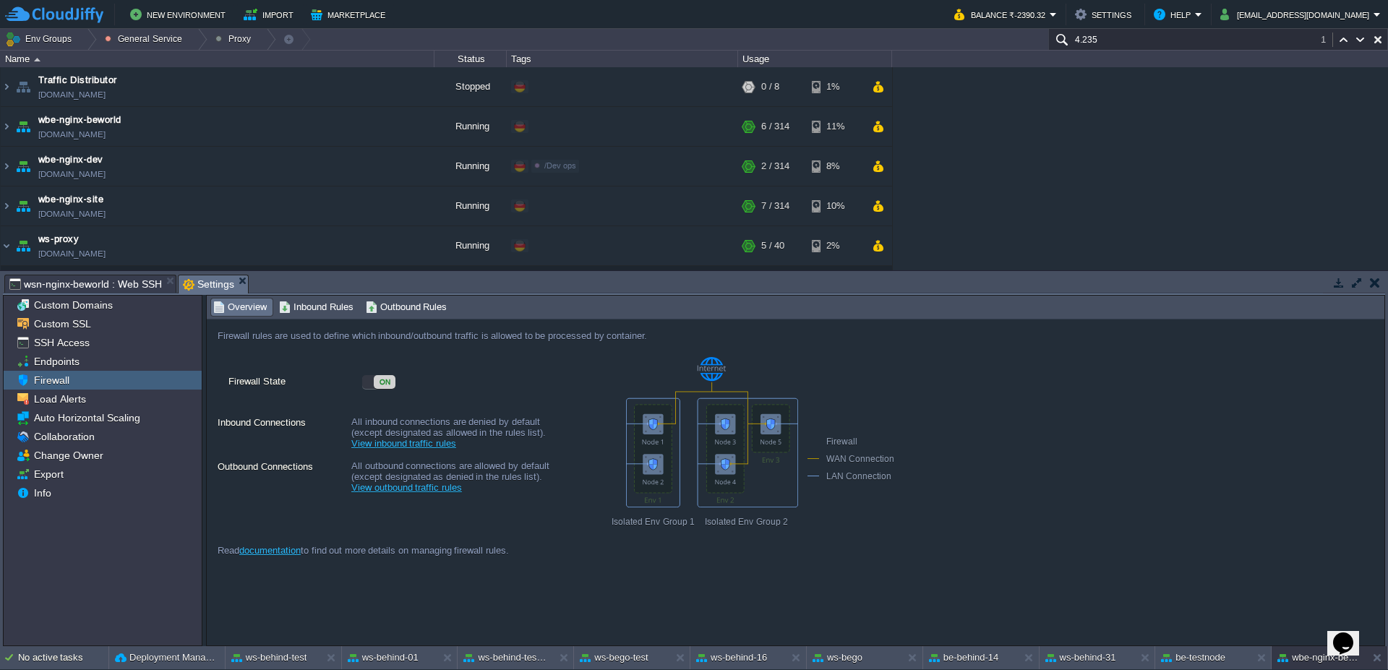
click at [397, 389] on div "ON" at bounding box center [470, 385] width 217 height 22
click at [382, 384] on div "ON" at bounding box center [385, 382] width 22 height 14
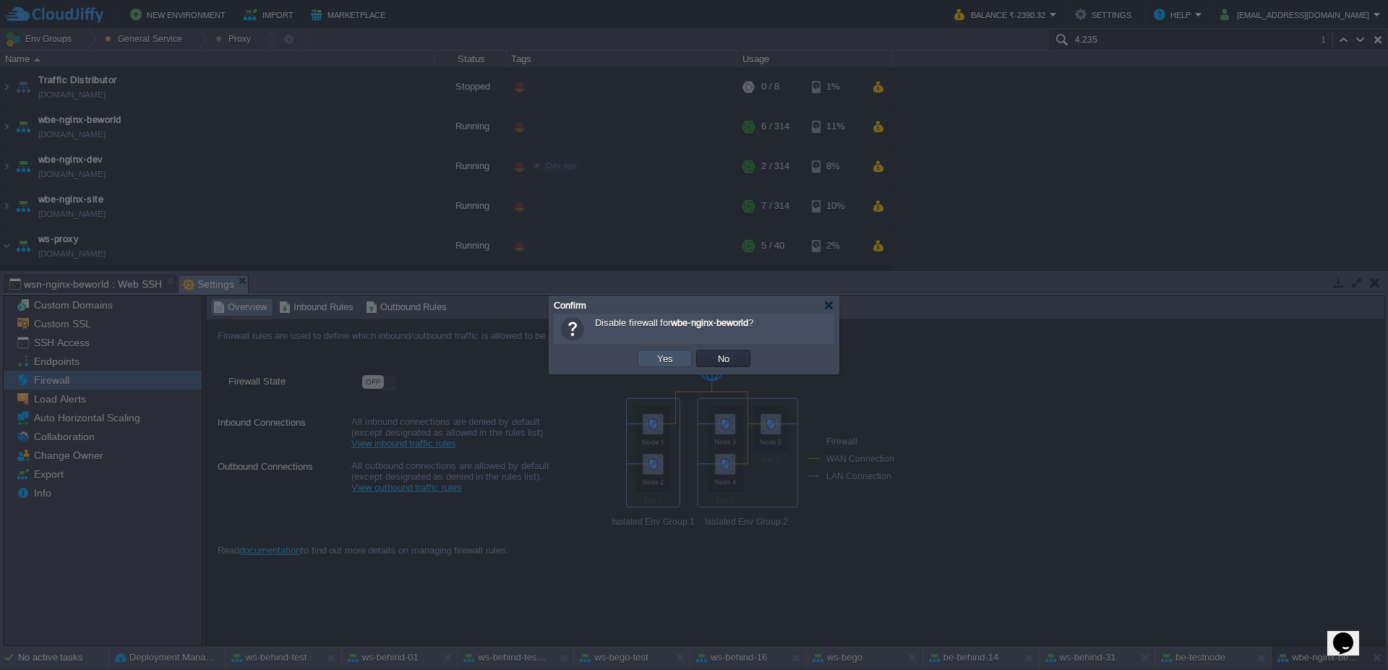
click at [667, 355] on button "Yes" at bounding box center [665, 358] width 25 height 13
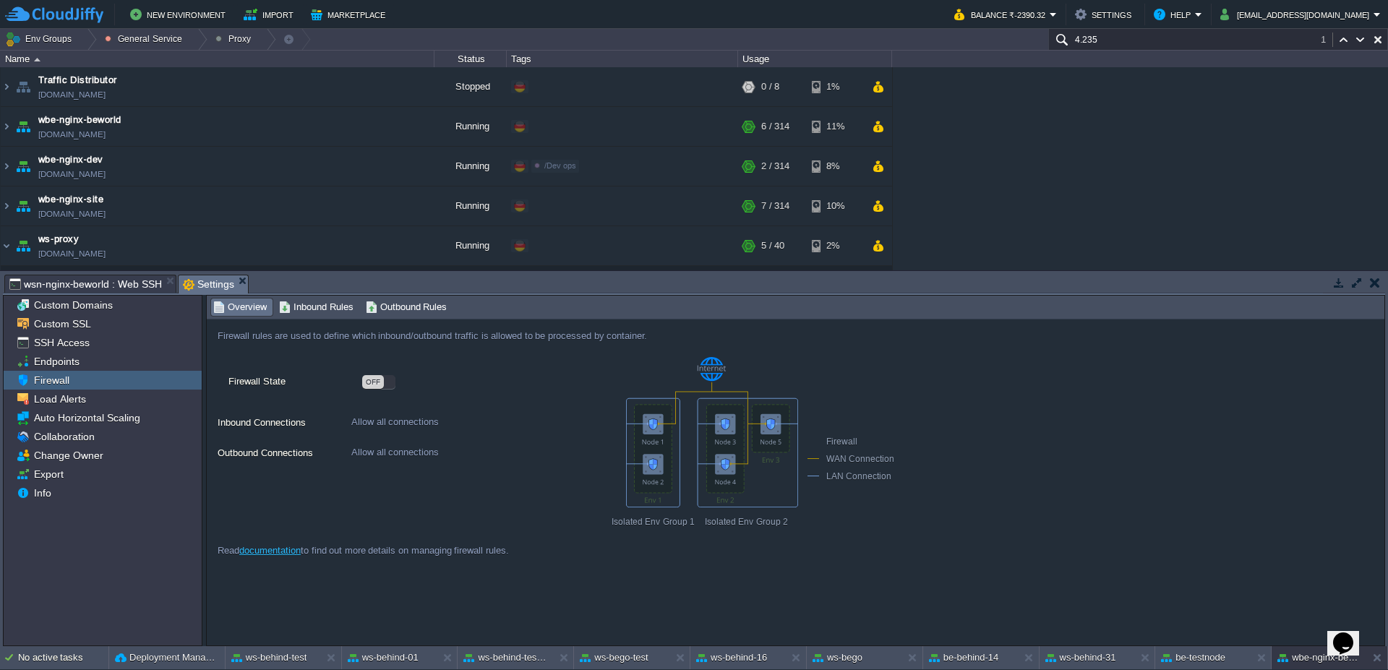
click at [378, 383] on div "OFF" at bounding box center [373, 382] width 22 height 14
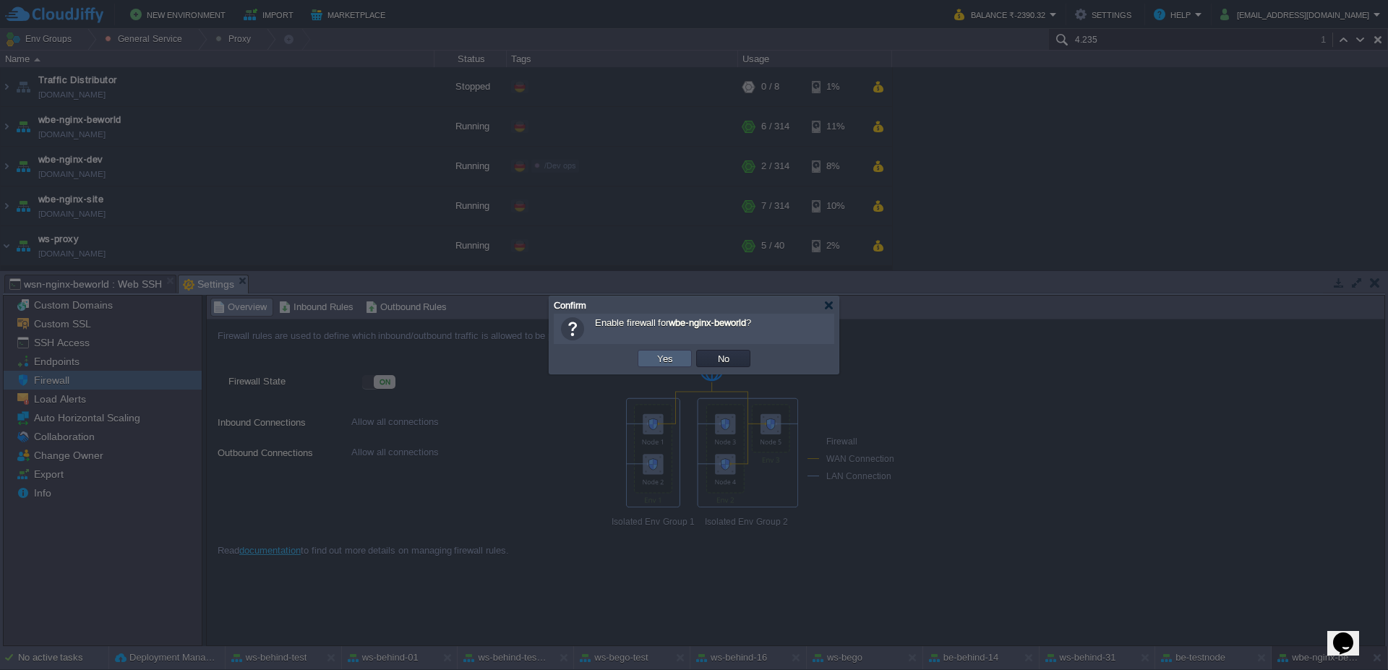
click at [669, 355] on button "Yes" at bounding box center [665, 358] width 25 height 13
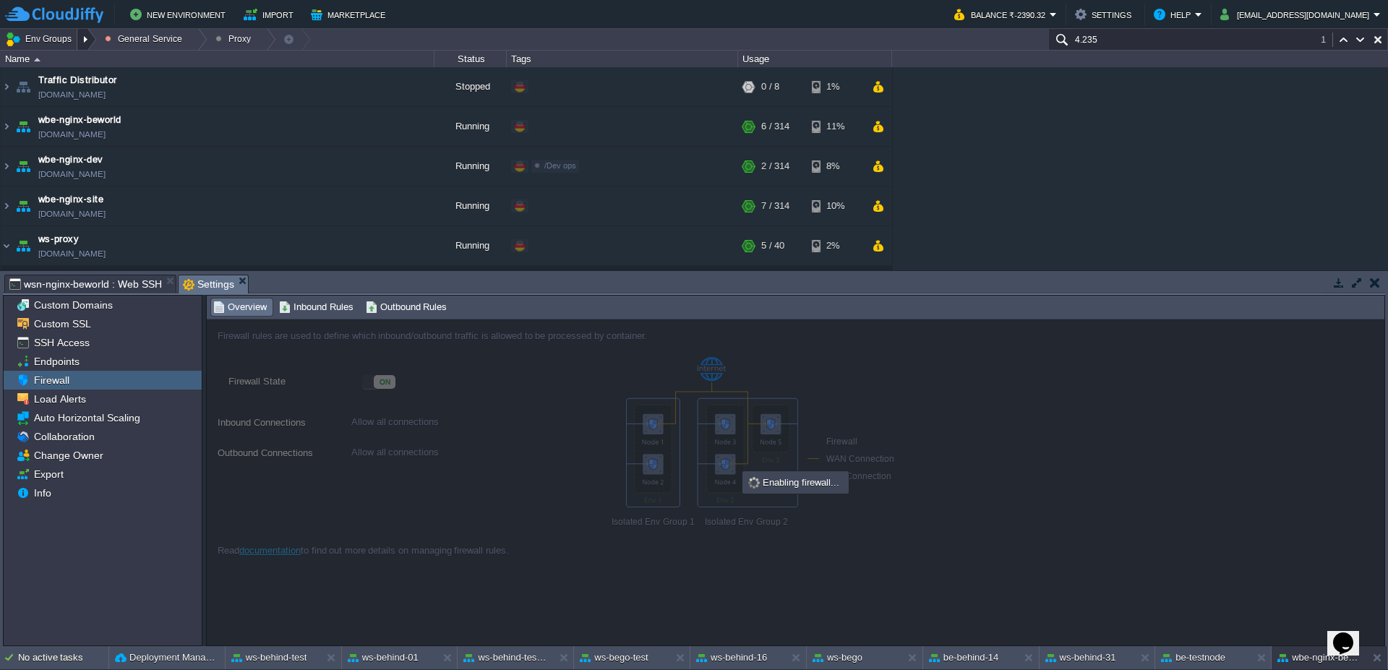
click at [85, 38] on div at bounding box center [87, 39] width 20 height 21
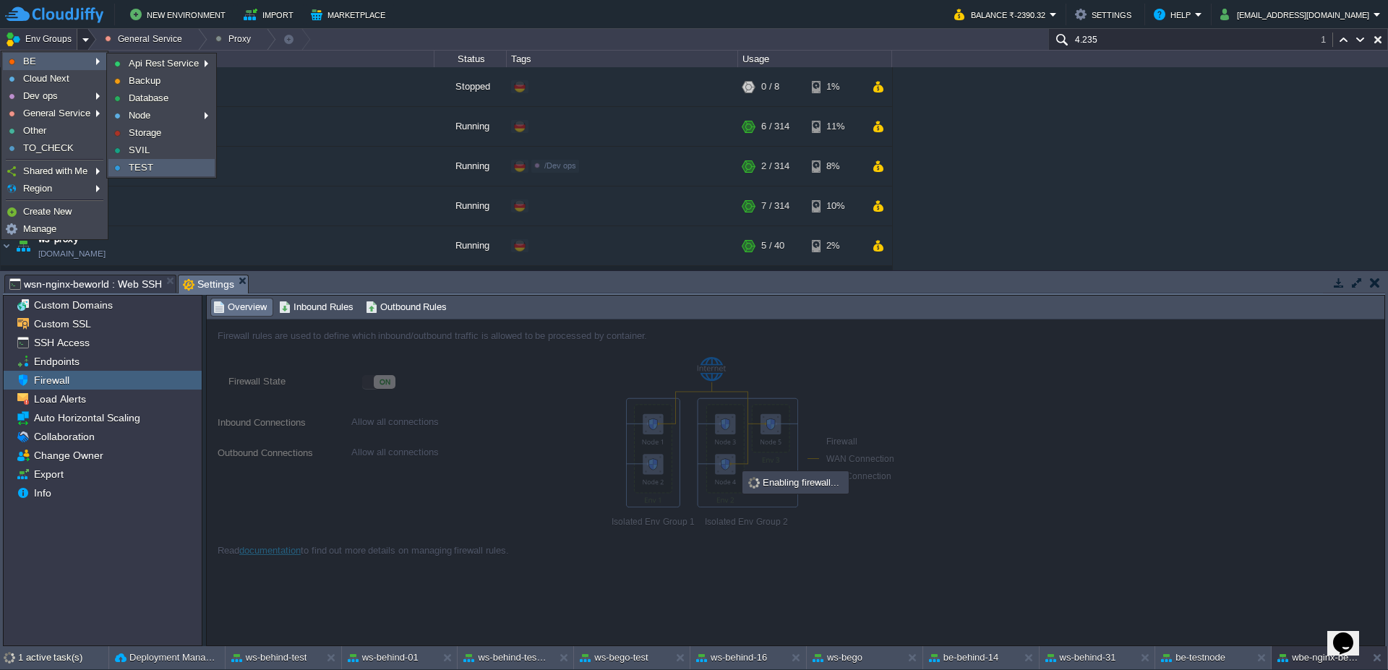
click at [138, 167] on span "TEST" at bounding box center [141, 167] width 25 height 11
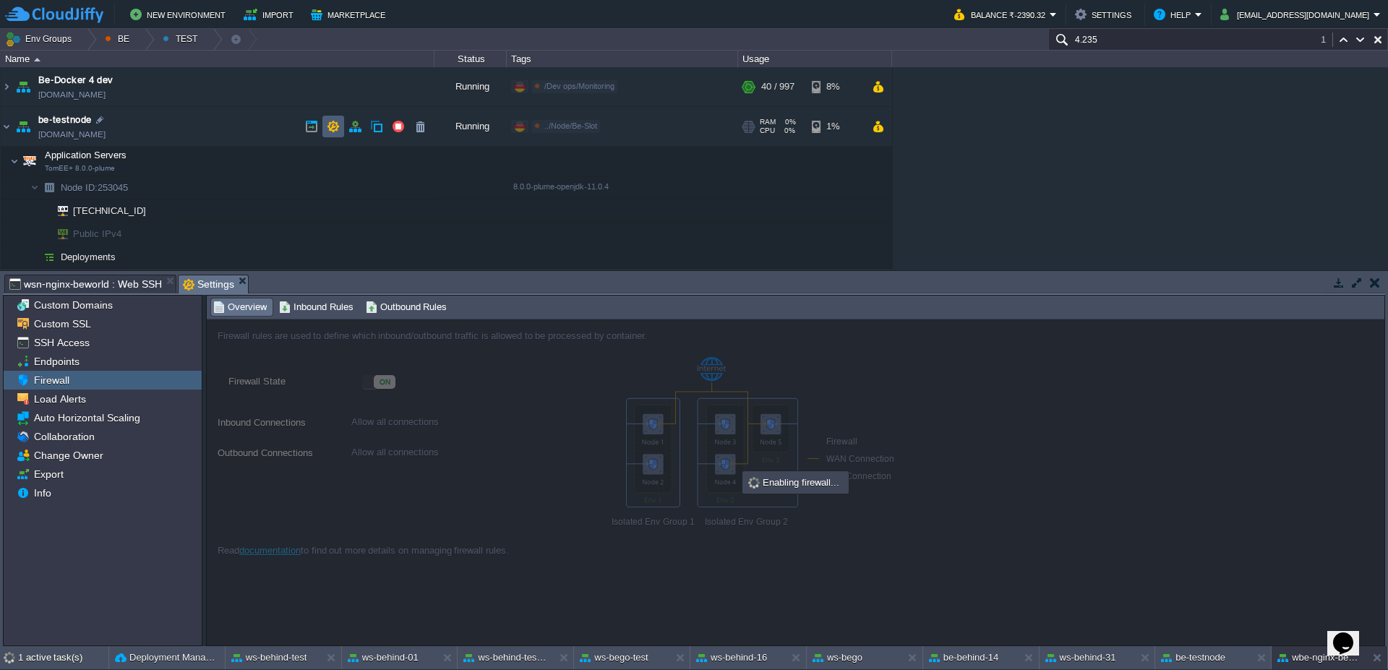
click at [333, 129] on button "button" at bounding box center [333, 126] width 13 height 13
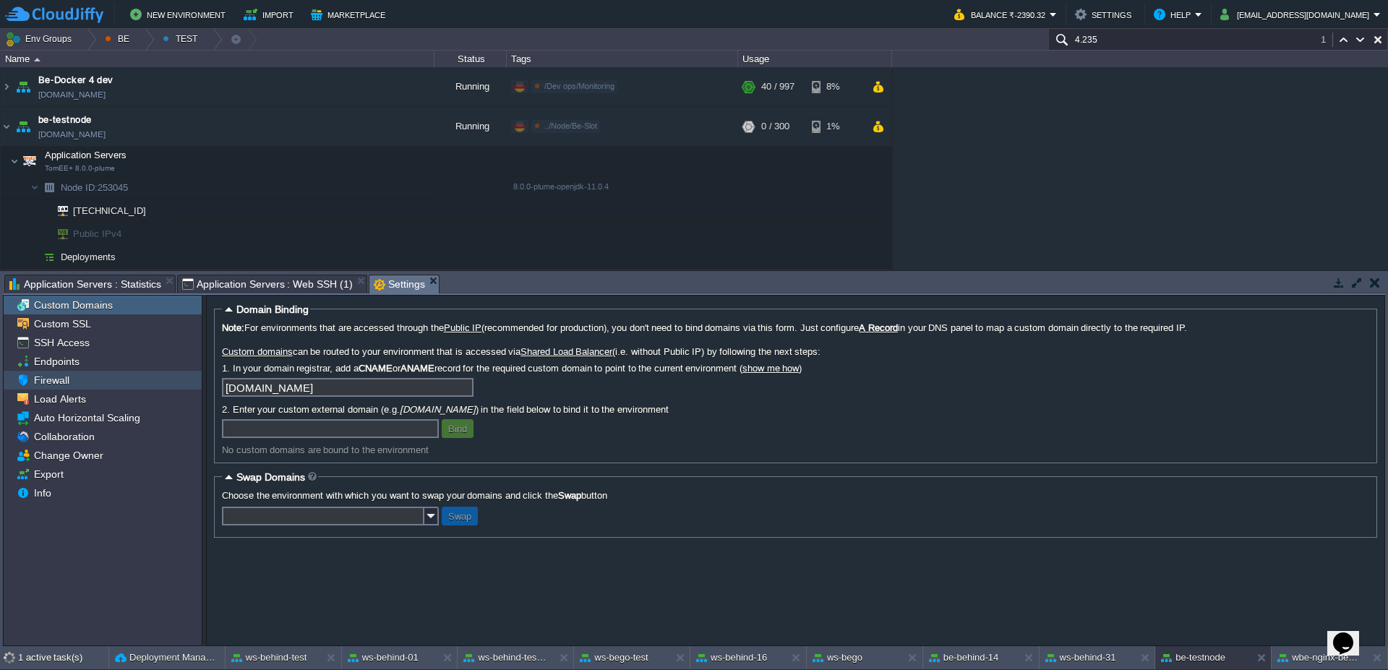
click at [86, 374] on div "Firewall" at bounding box center [103, 380] width 198 height 19
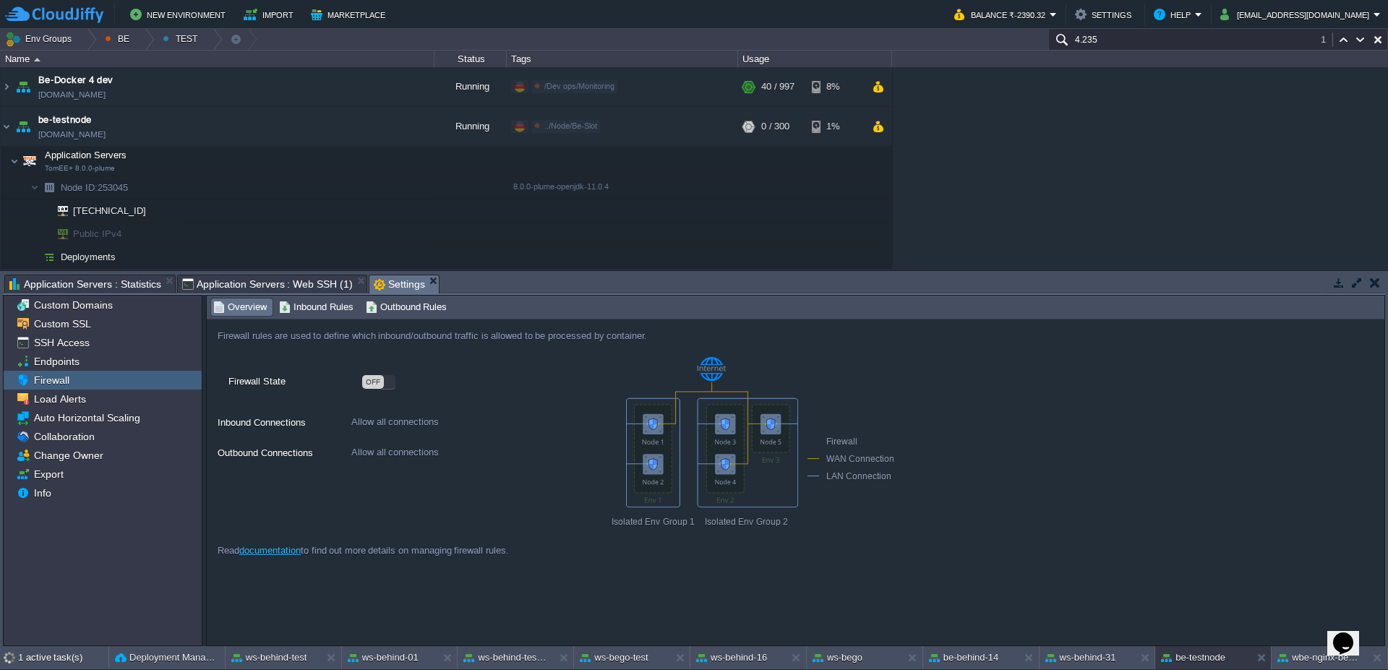
click at [377, 387] on div "OFF" at bounding box center [373, 382] width 22 height 14
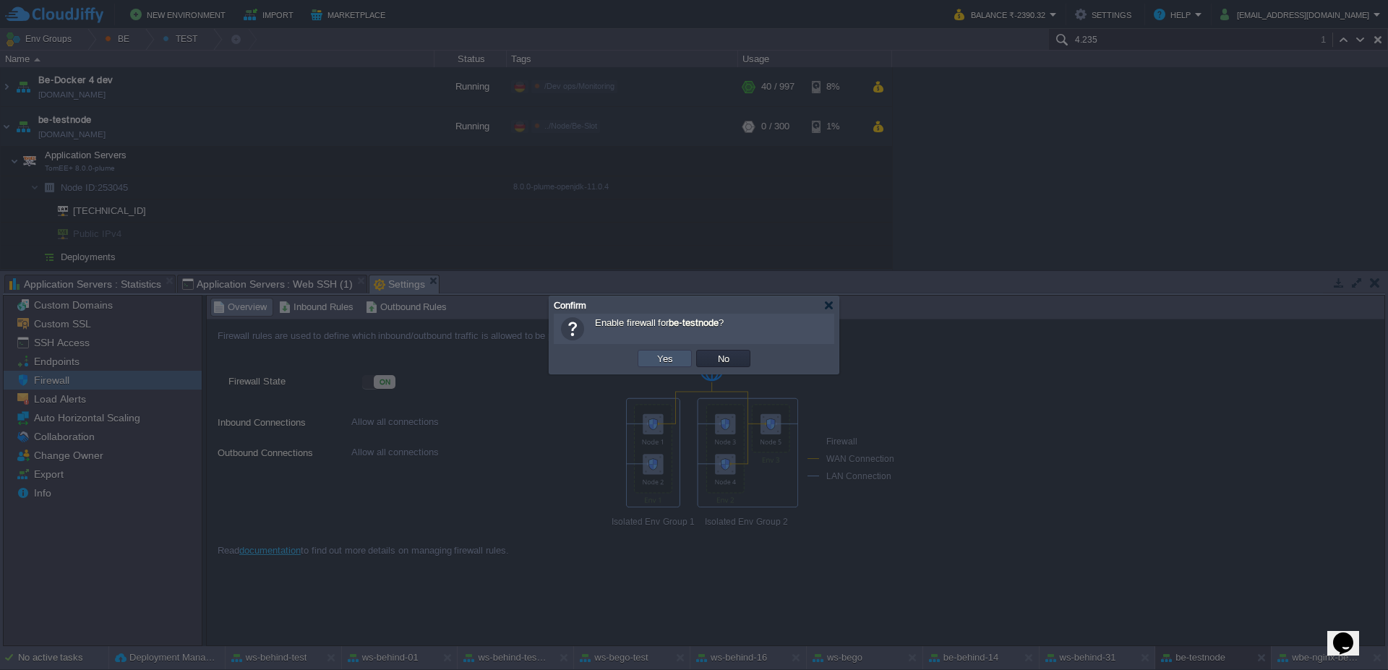
click at [661, 360] on button "Yes" at bounding box center [665, 358] width 25 height 13
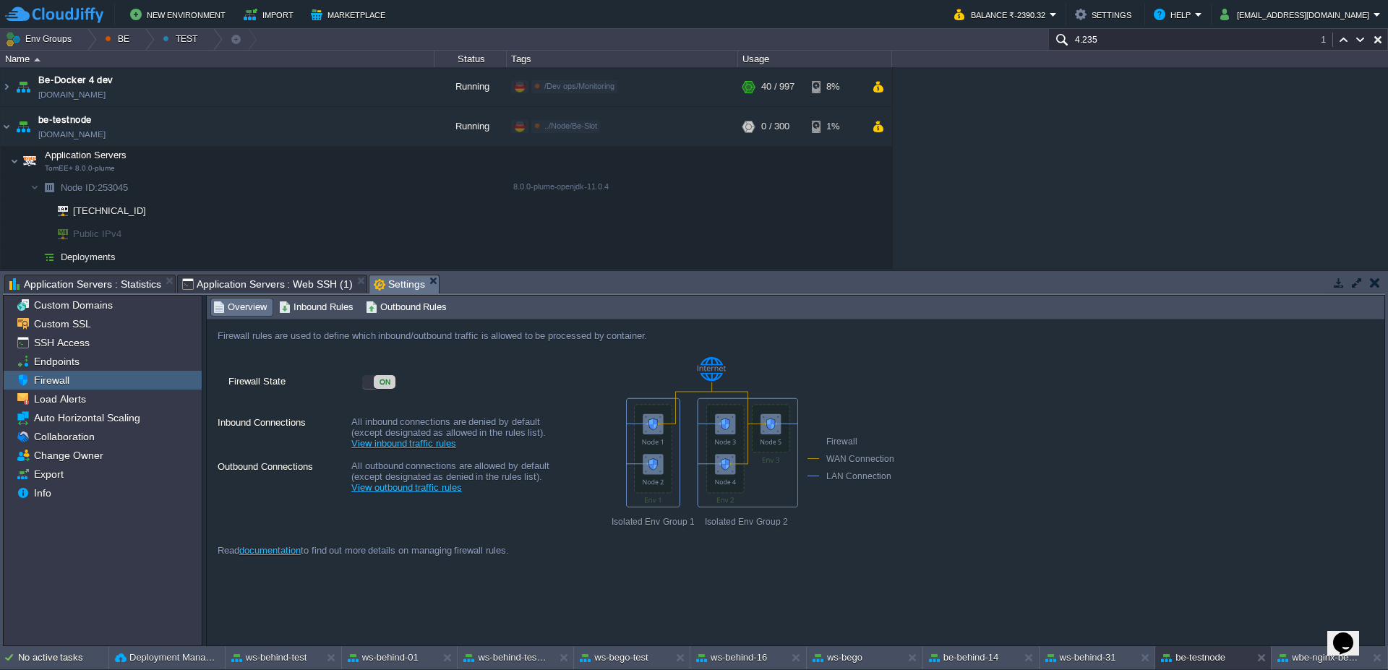
click at [258, 283] on span "Application Servers : Web SSH (1)" at bounding box center [267, 283] width 171 height 17
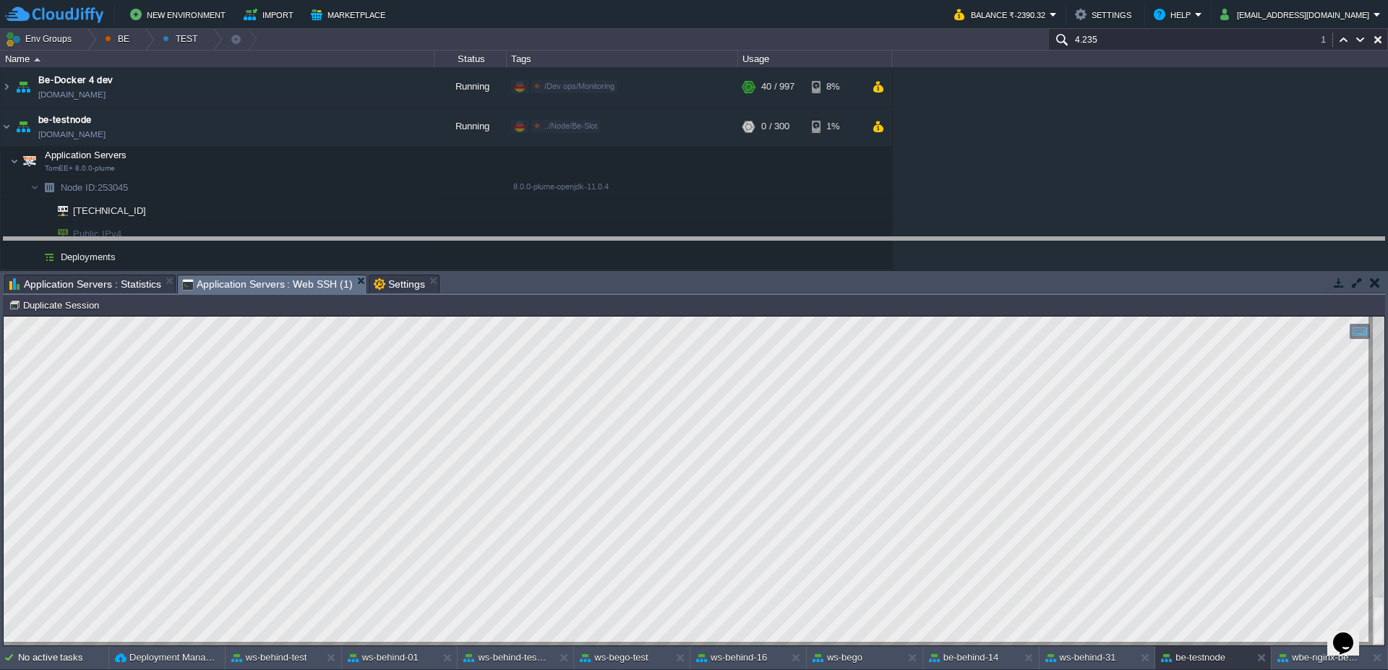
drag, startPoint x: 597, startPoint y: 285, endPoint x: 599, endPoint y: 234, distance: 50.6
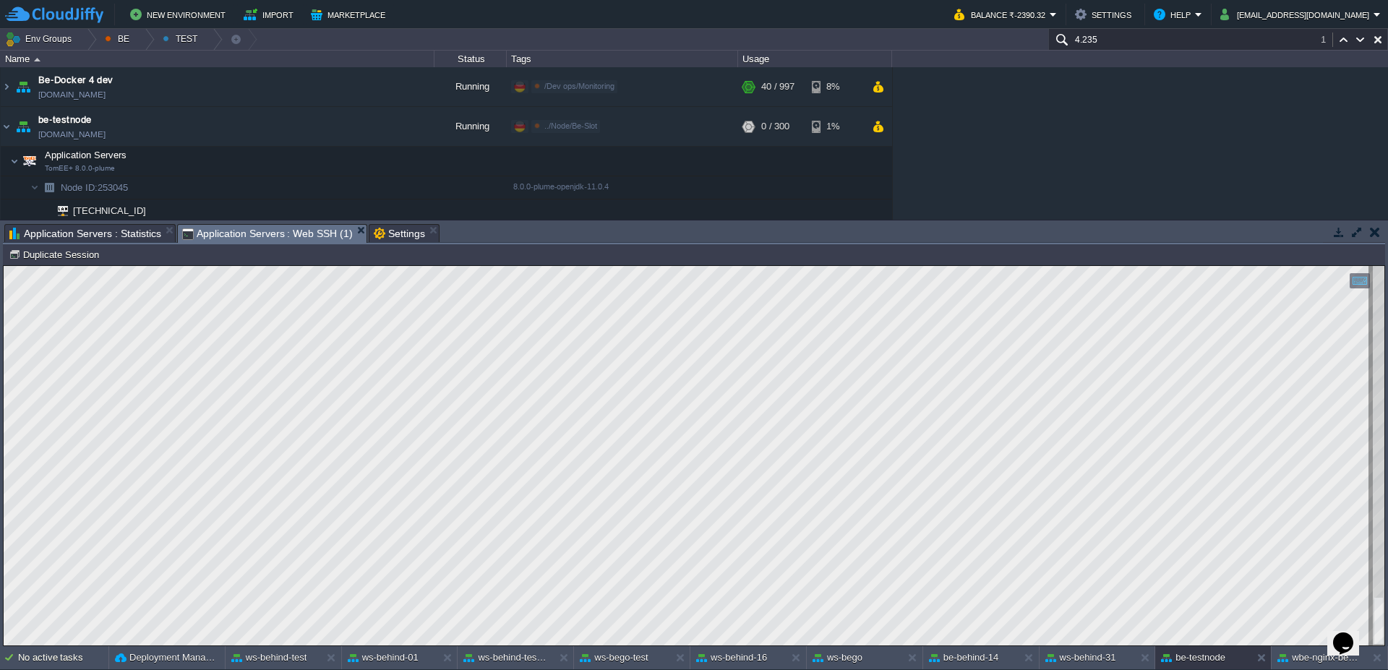
type textarea "[URL][DOMAIN_NAME]"
click at [84, 40] on div at bounding box center [87, 39] width 20 height 21
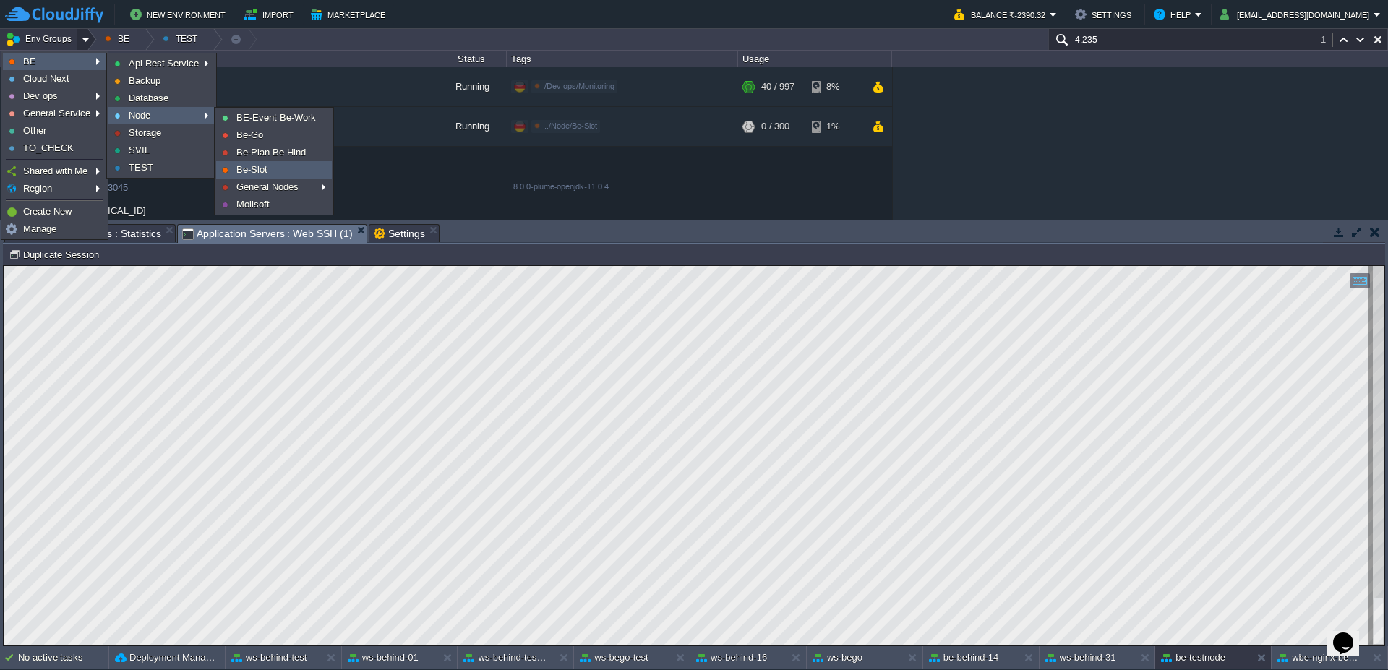
click at [259, 175] on link "Be-Slot" at bounding box center [274, 170] width 114 height 16
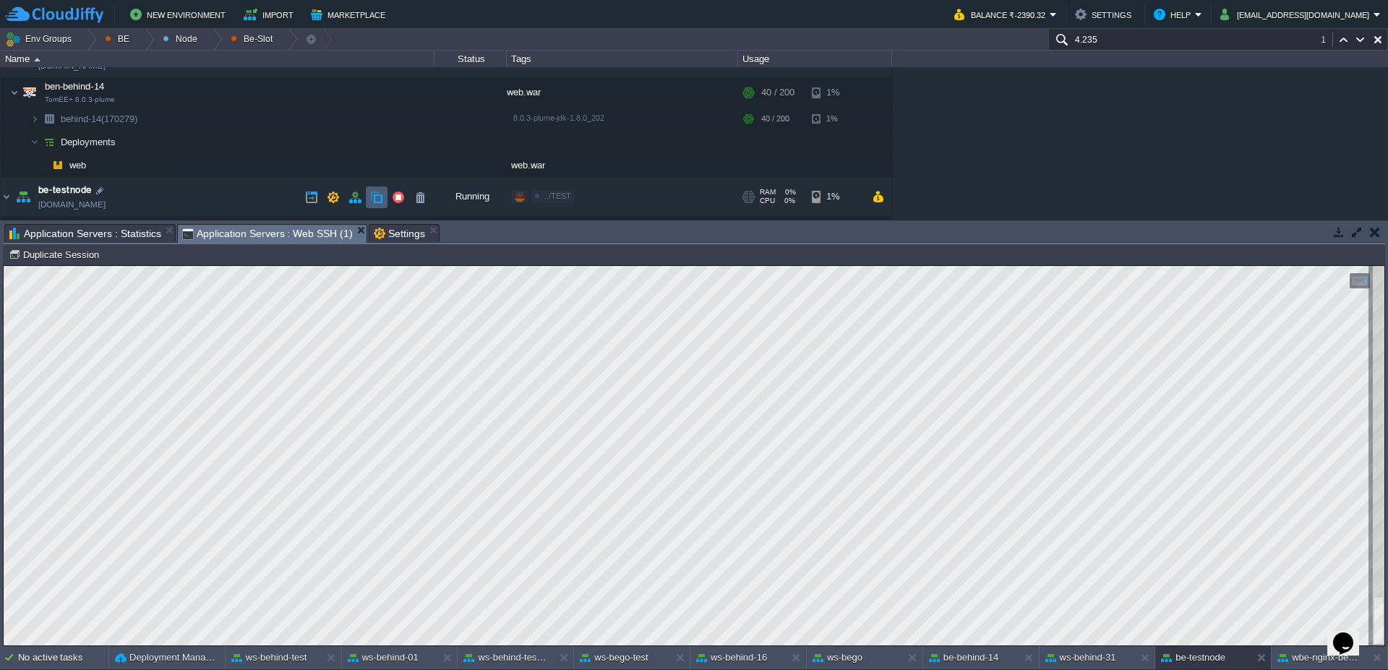
scroll to position [87, 0]
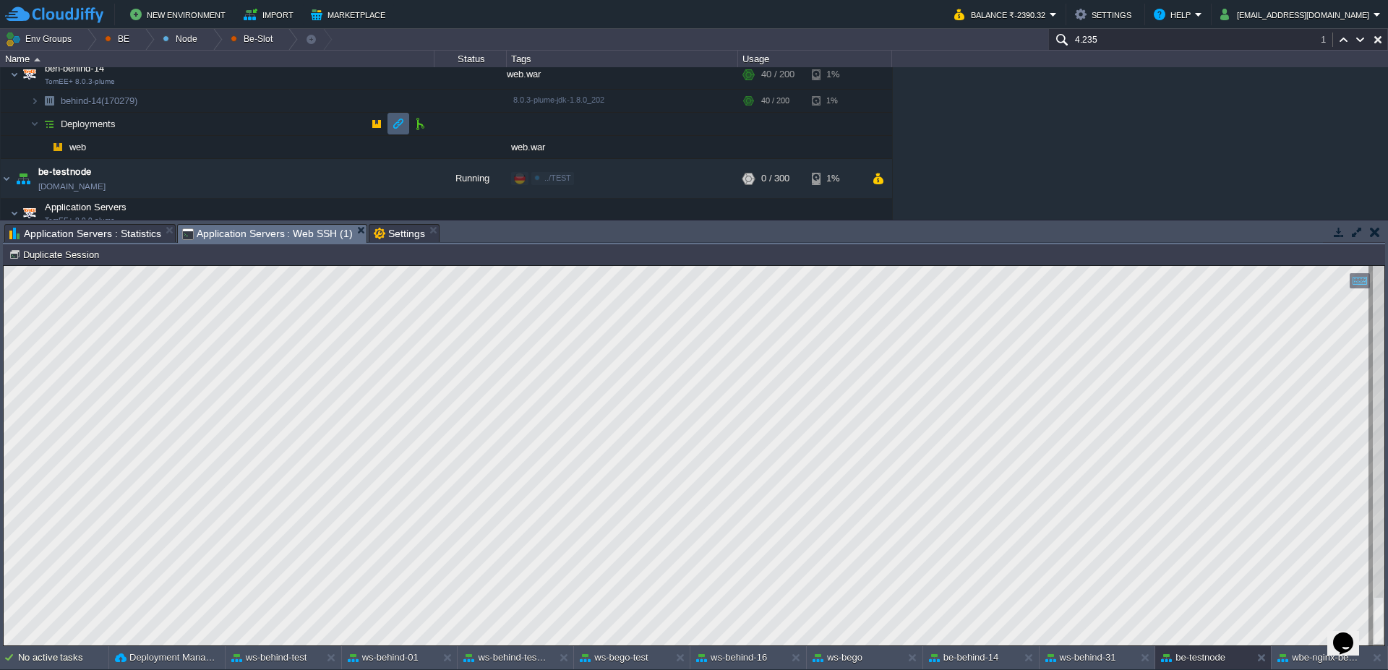
click at [390, 129] on td at bounding box center [398, 124] width 22 height 22
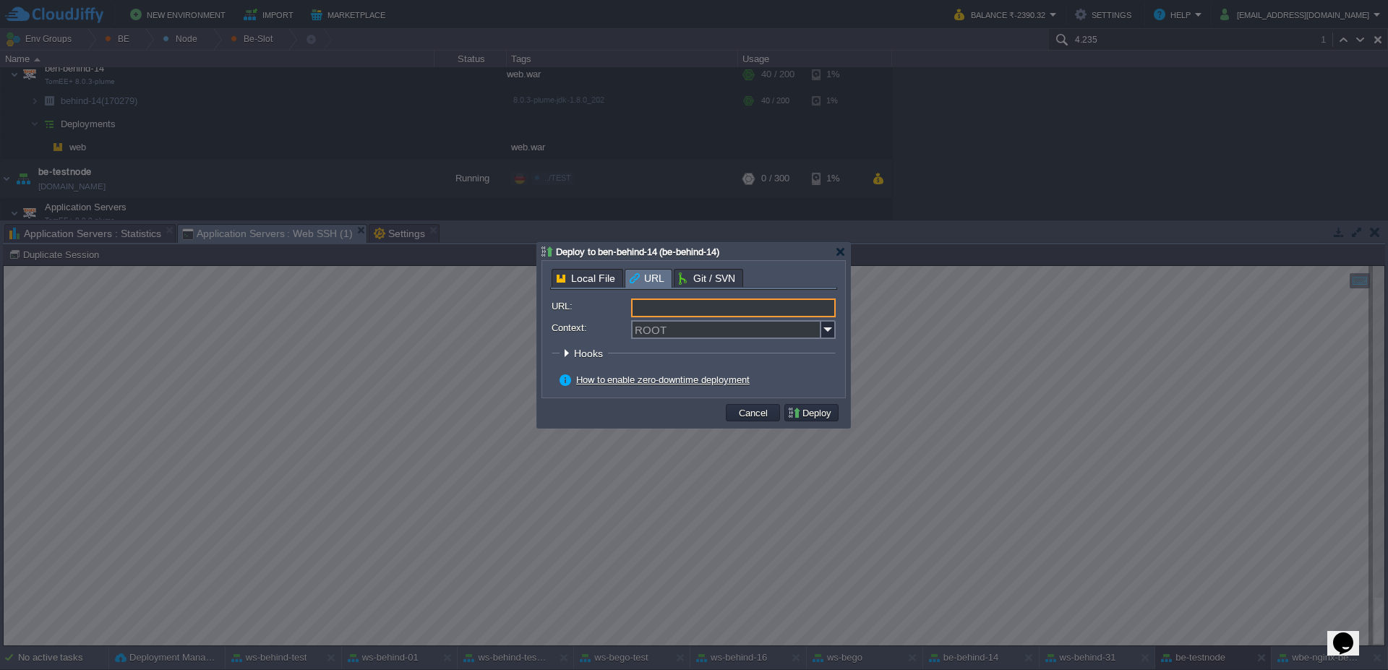
click at [736, 314] on input "URL:" at bounding box center [733, 308] width 205 height 19
type input "[URL][DOMAIN_NAME]"
click at [828, 335] on img at bounding box center [828, 329] width 14 height 19
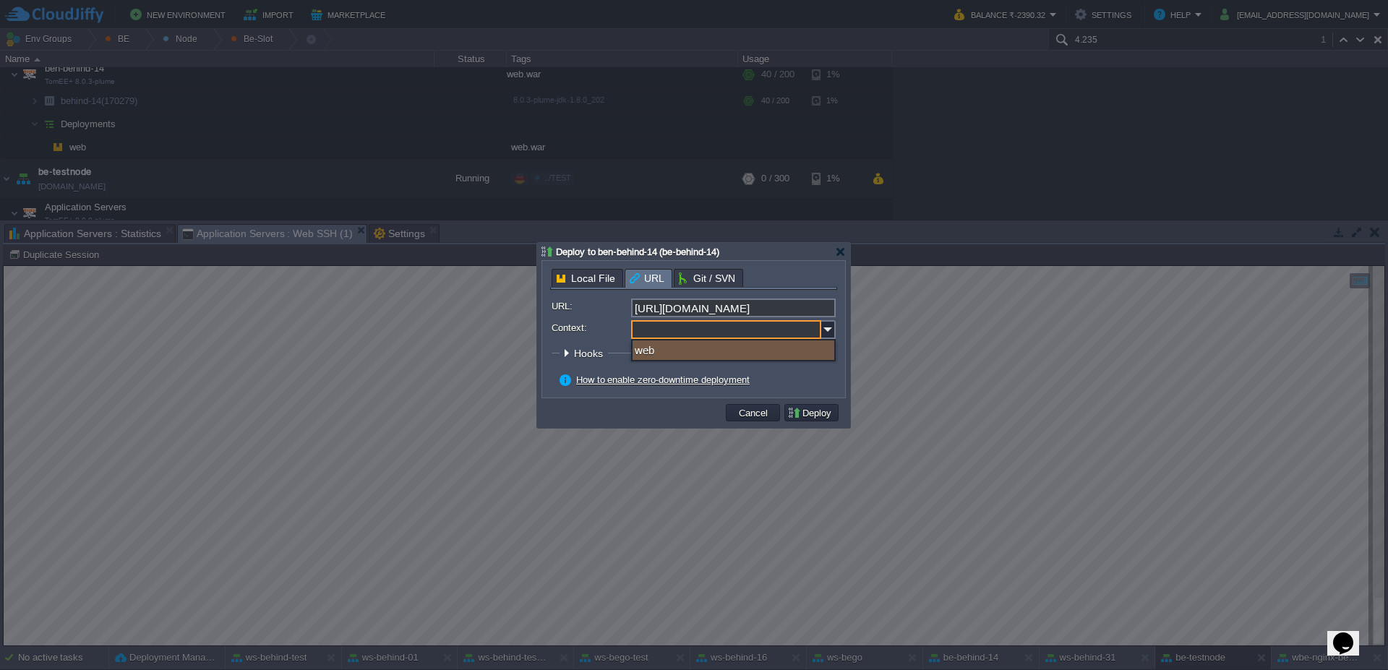
click at [765, 358] on div "web" at bounding box center [733, 350] width 202 height 20
type input "web"
click at [822, 369] on form "URL: [URL][DOMAIN_NAME] Context: web Hooks: Loading... Pre Build Post Pre Deplo…" at bounding box center [694, 344] width 284 height 91
click at [825, 411] on button "Deploy" at bounding box center [811, 412] width 48 height 13
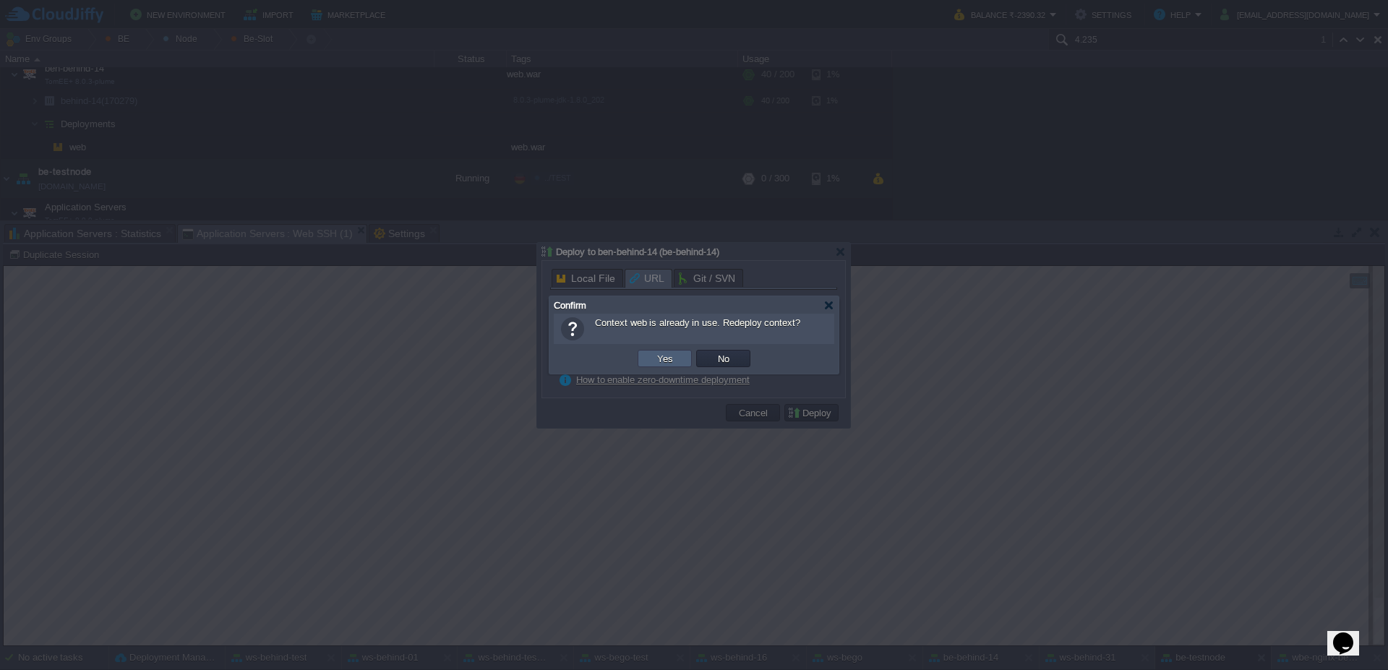
click at [661, 356] on button "Yes" at bounding box center [665, 358] width 25 height 13
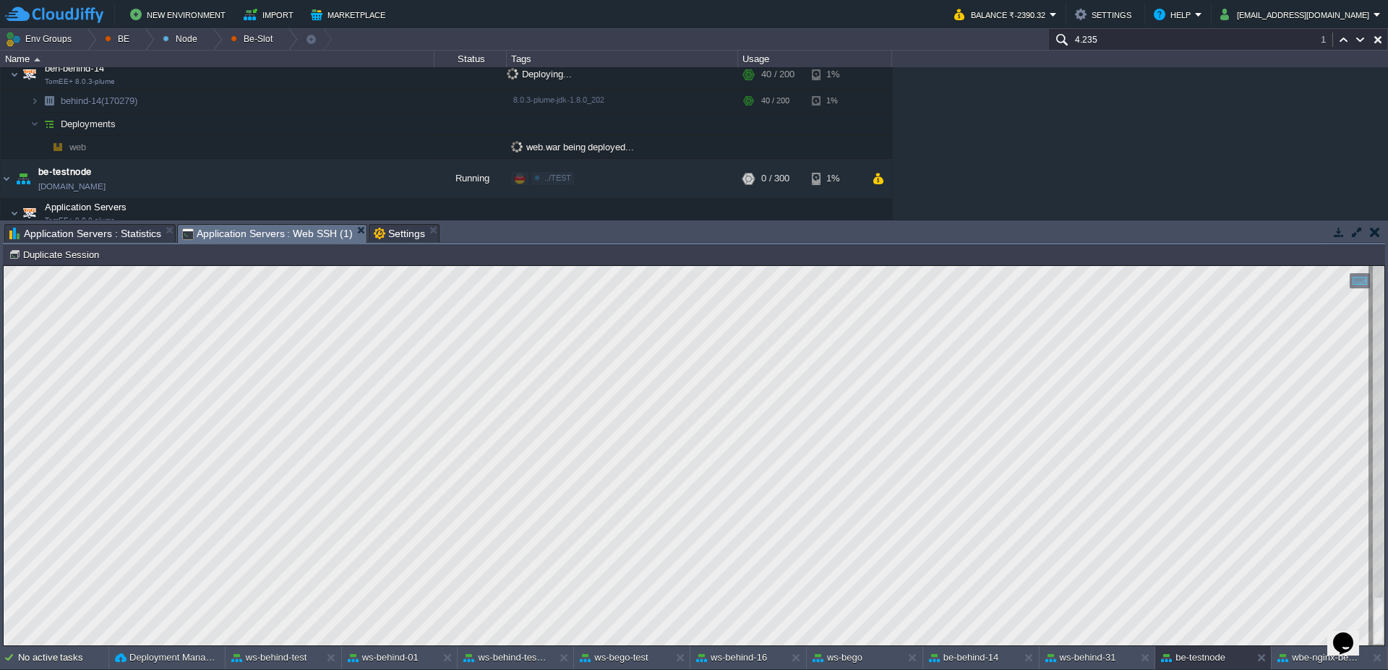
scroll to position [82, 0]
click at [376, 105] on td at bounding box center [370, 105] width 22 height 22
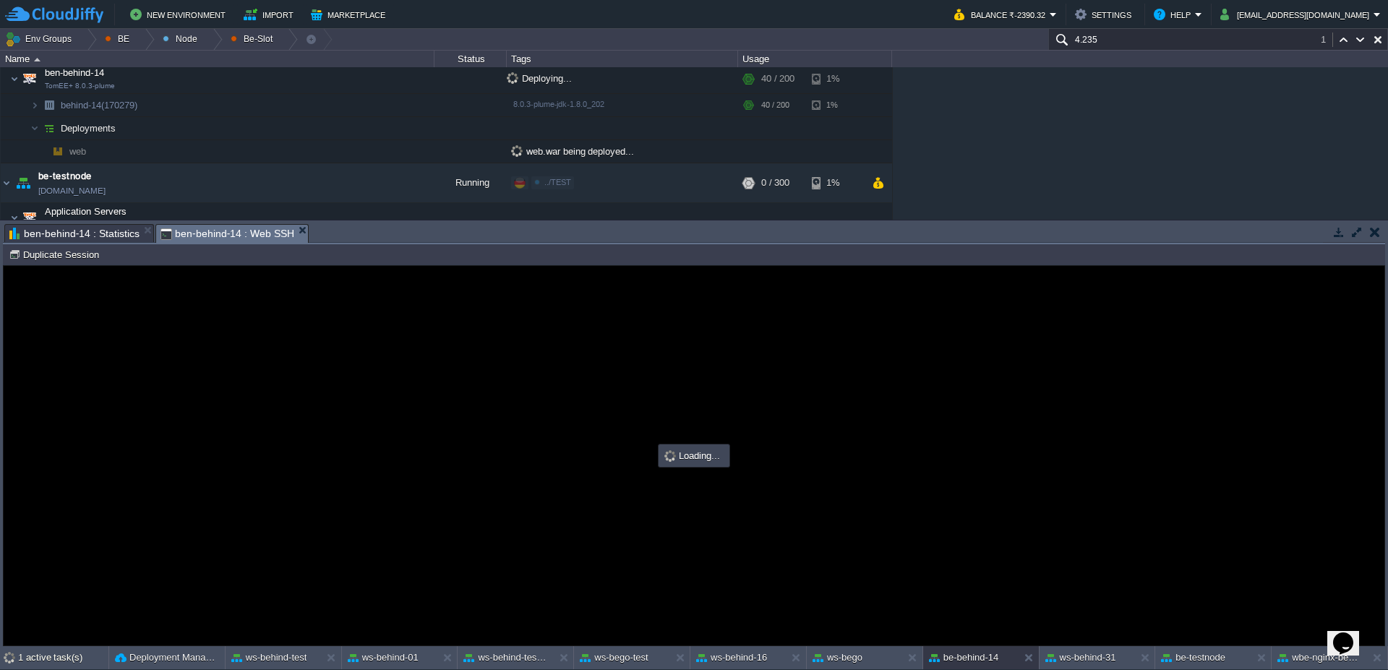
scroll to position [0, 0]
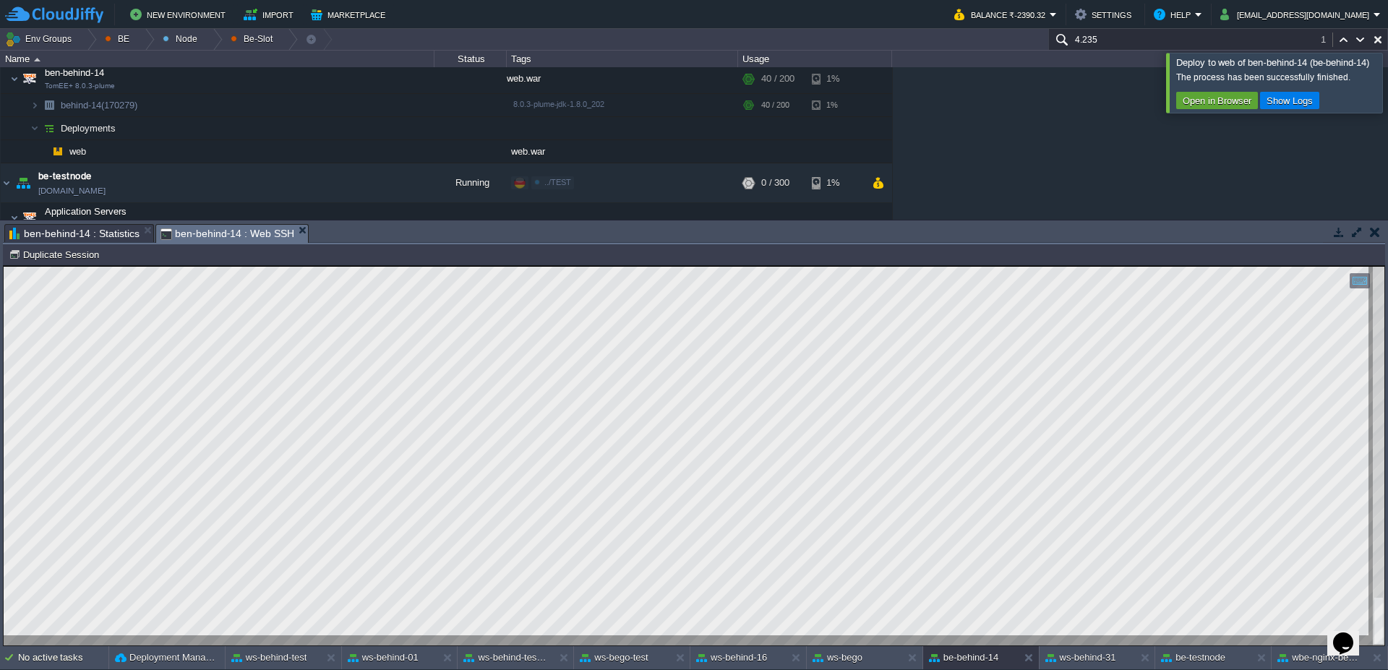
click at [1387, 97] on div at bounding box center [1405, 82] width 0 height 59
